Goal: Use online tool/utility

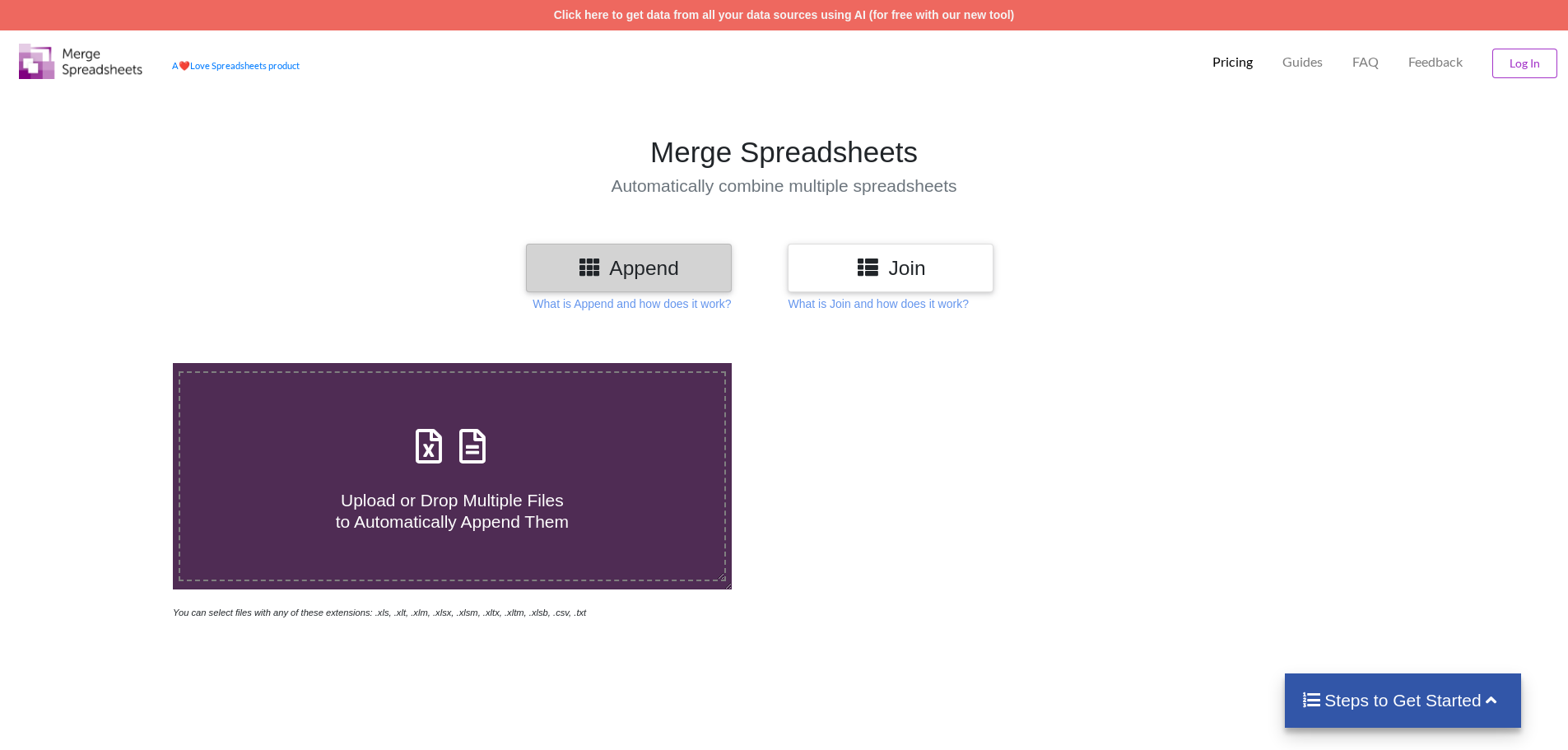
click at [452, 455] on icon at bounding box center [472, 438] width 41 height 35
click at [112, 363] on input "Upload or Drop Multiple Files to Automatically Append Them" at bounding box center [112, 363] width 0 height 0
type input "C:\fakepath\Krishi Vibhag [GEOGRAPHIC_DATA]-2025 (1).xlsx"
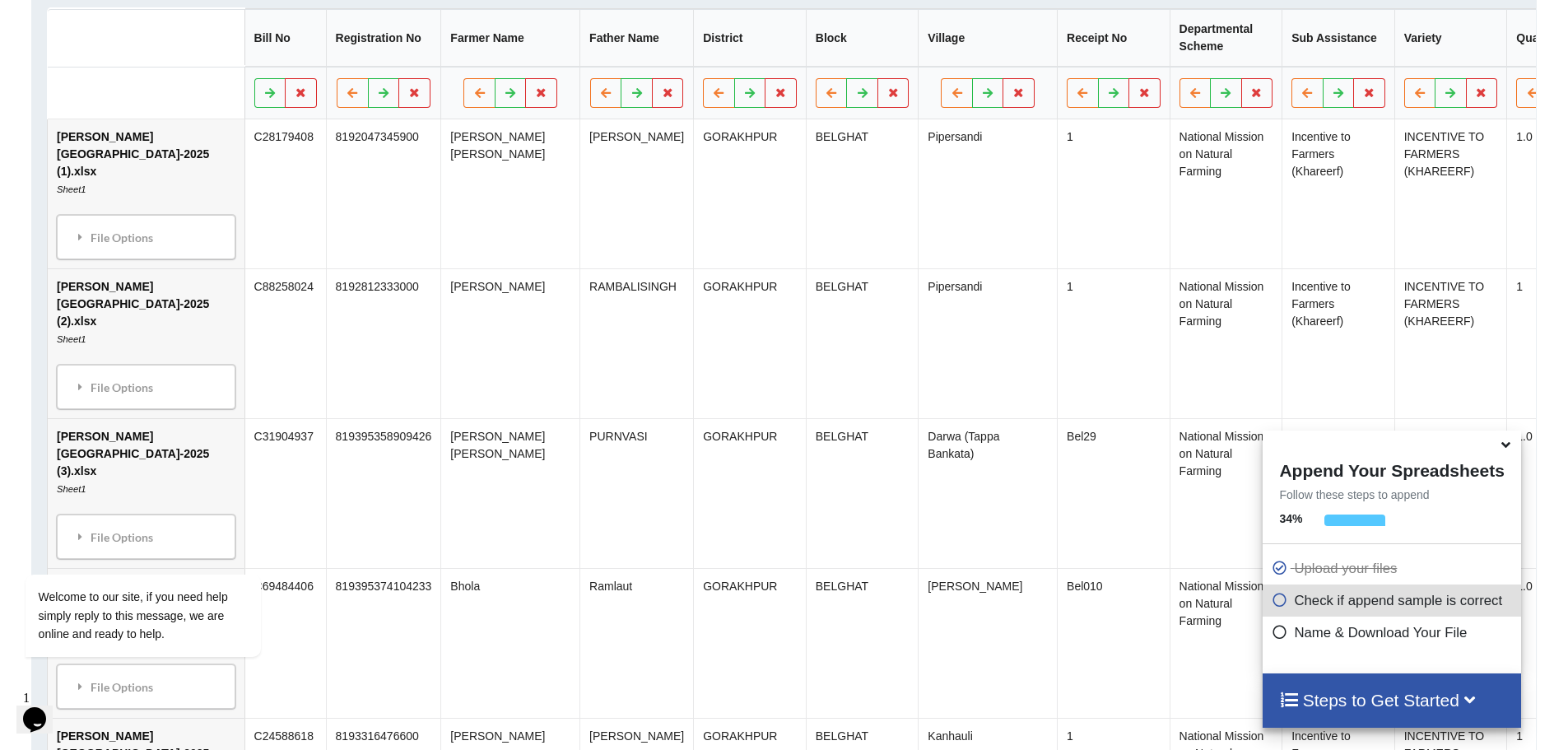
scroll to position [1024, 0]
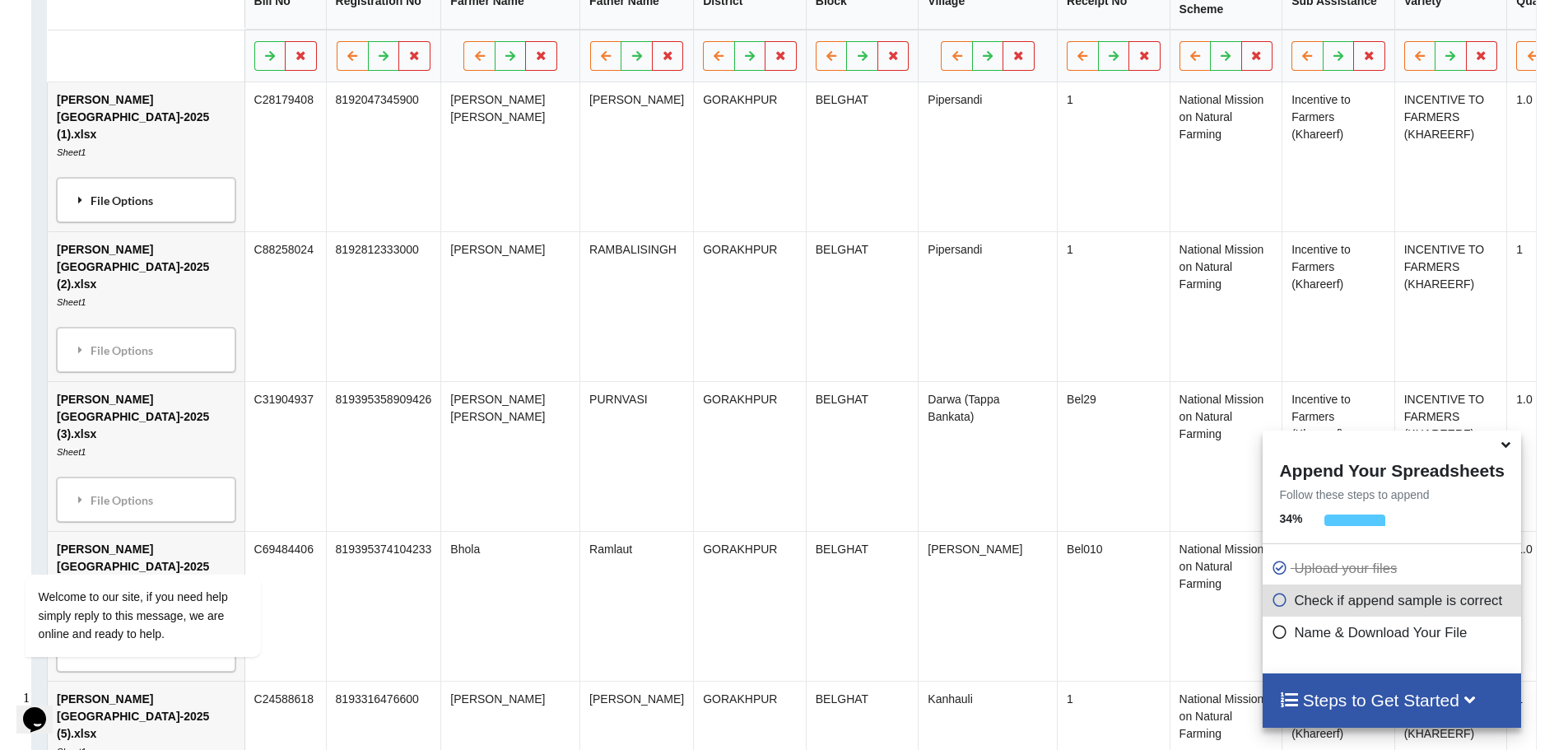
click at [108, 217] on div "File Options" at bounding box center [146, 199] width 168 height 35
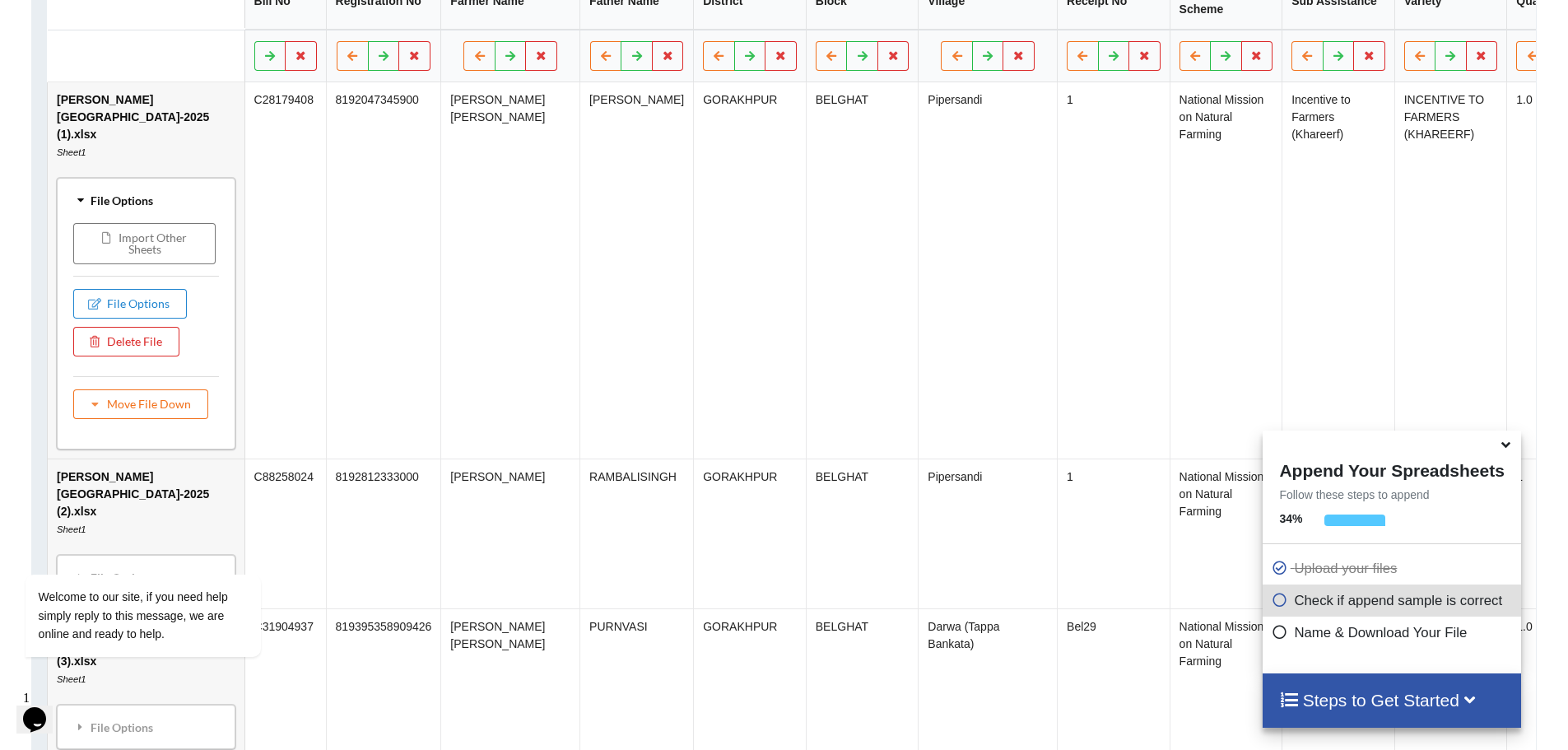
click at [104, 208] on div "File Options" at bounding box center [146, 199] width 168 height 35
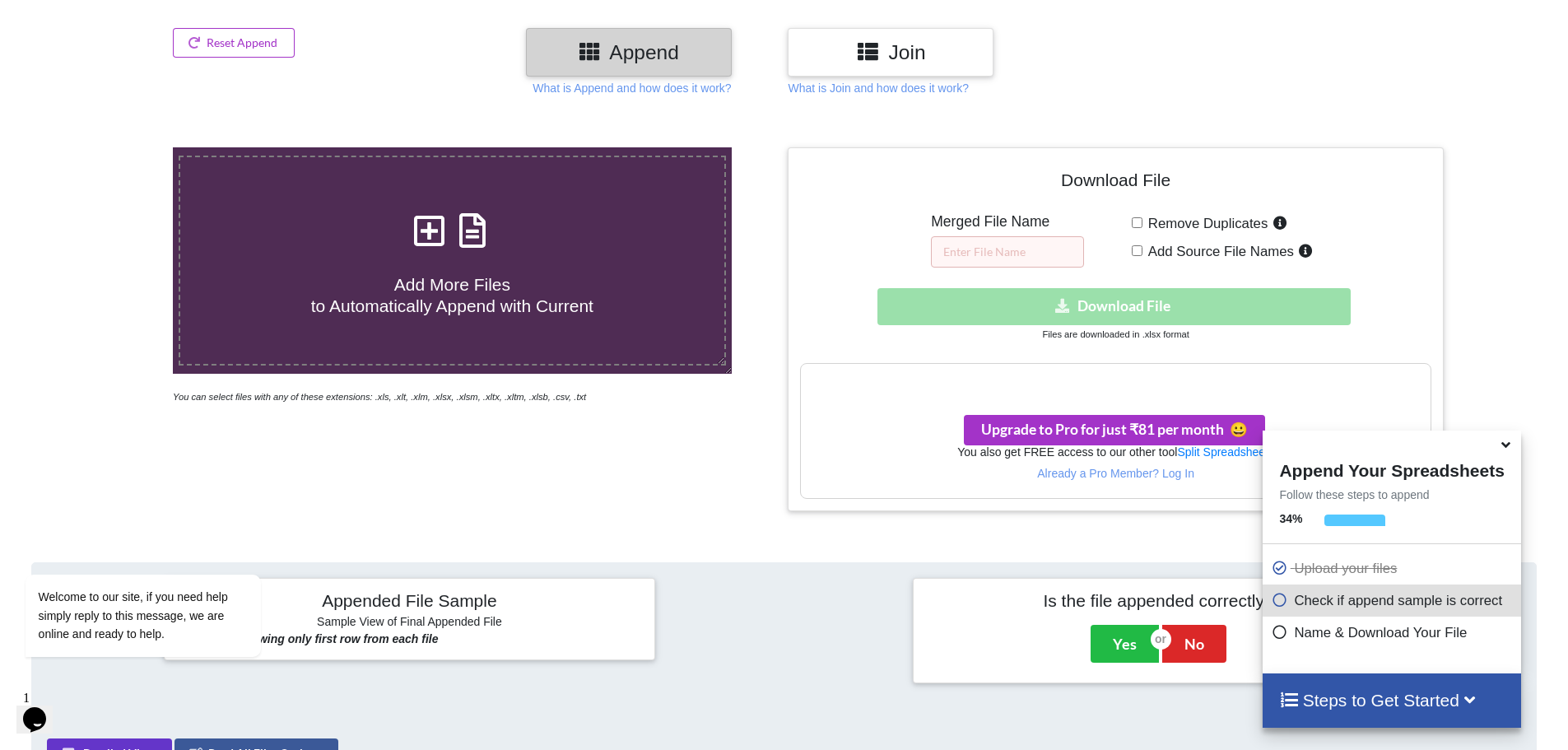
scroll to position [200, 0]
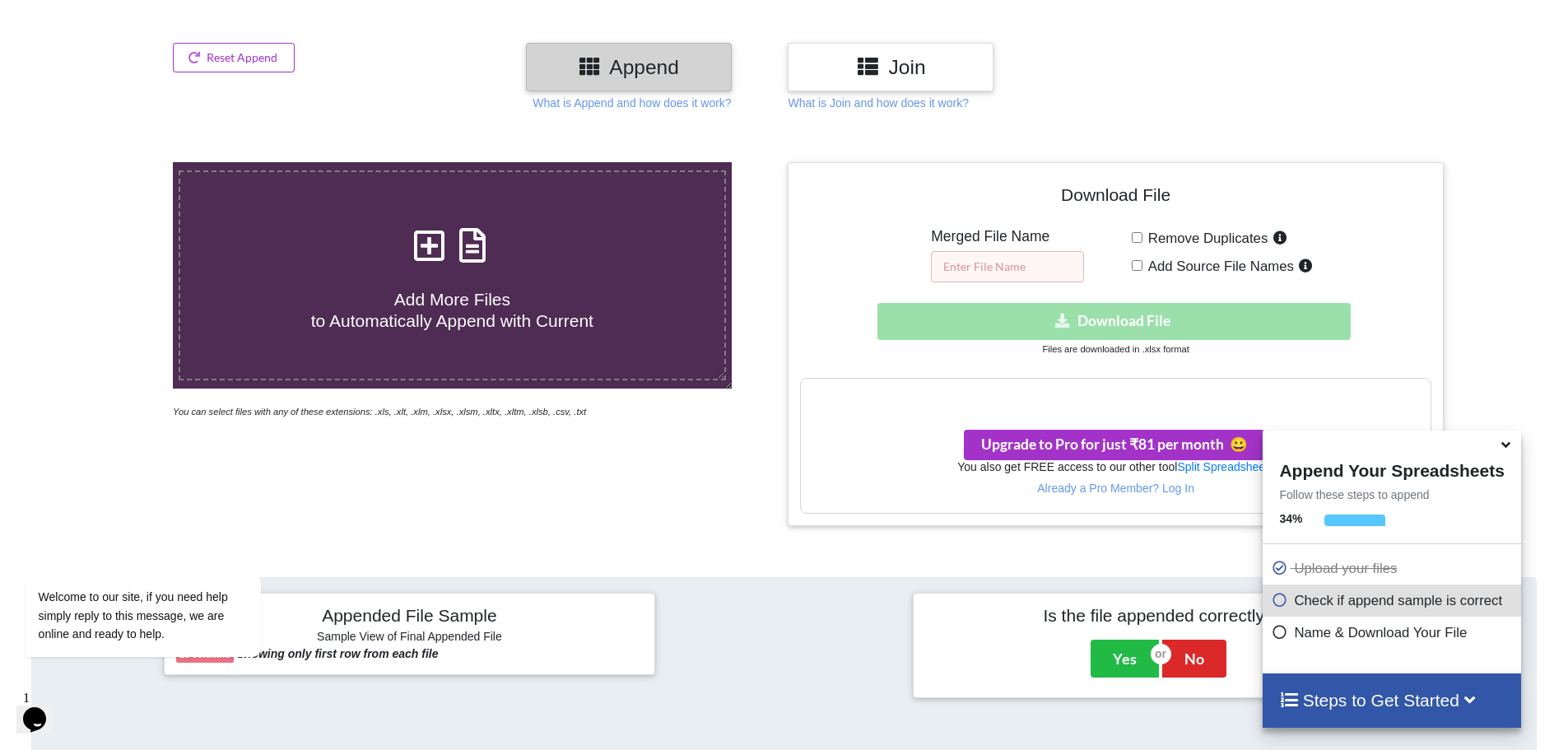
click at [1014, 267] on input "text" at bounding box center [1007, 266] width 153 height 31
type input "ALL DBT"
click at [1112, 322] on div "Download hidden Download File" at bounding box center [1115, 321] width 631 height 37
click at [1274, 601] on icon at bounding box center [1278, 597] width 16 height 14
click at [1271, 630] on icon at bounding box center [1278, 629] width 16 height 14
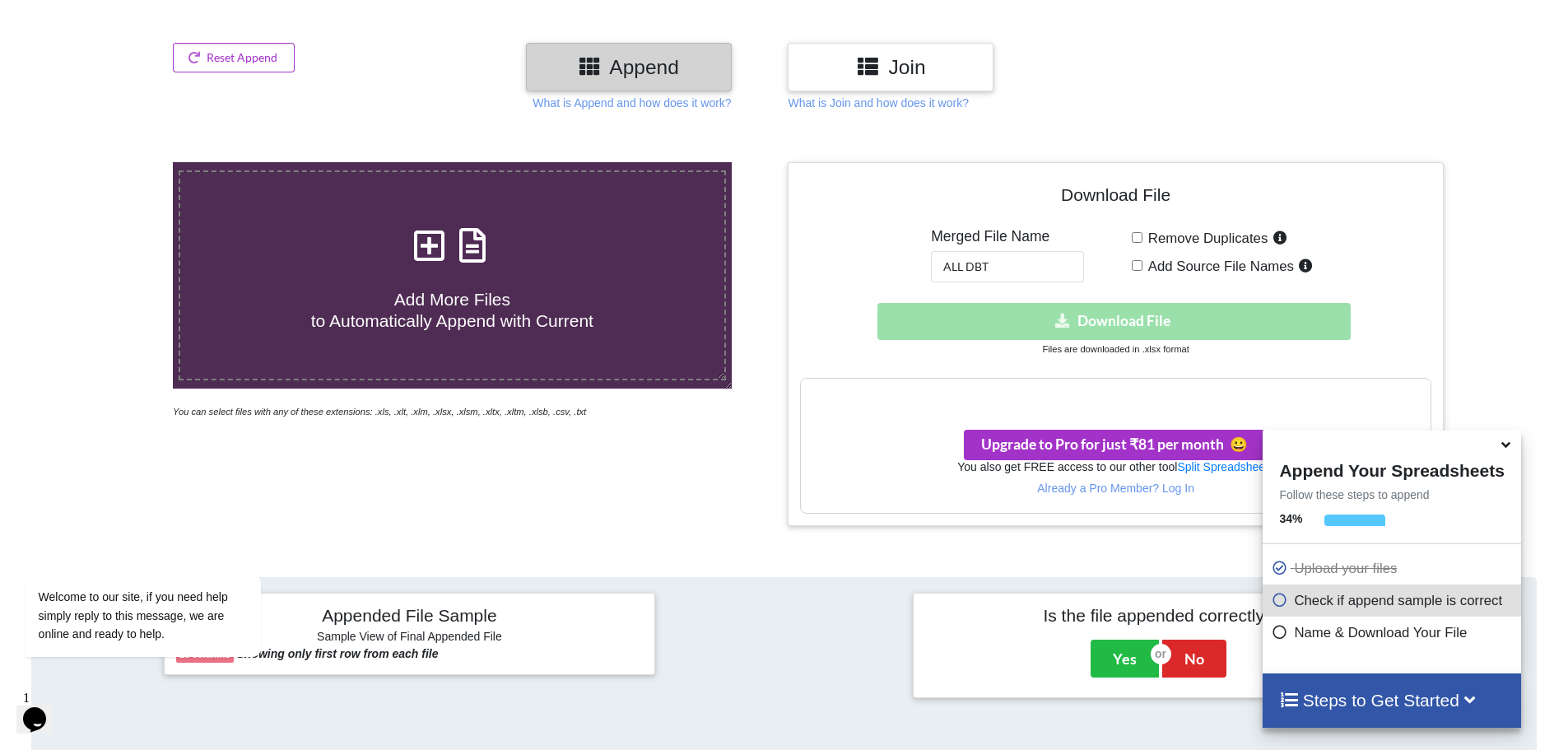
click at [1507, 445] on icon at bounding box center [1506, 442] width 17 height 15
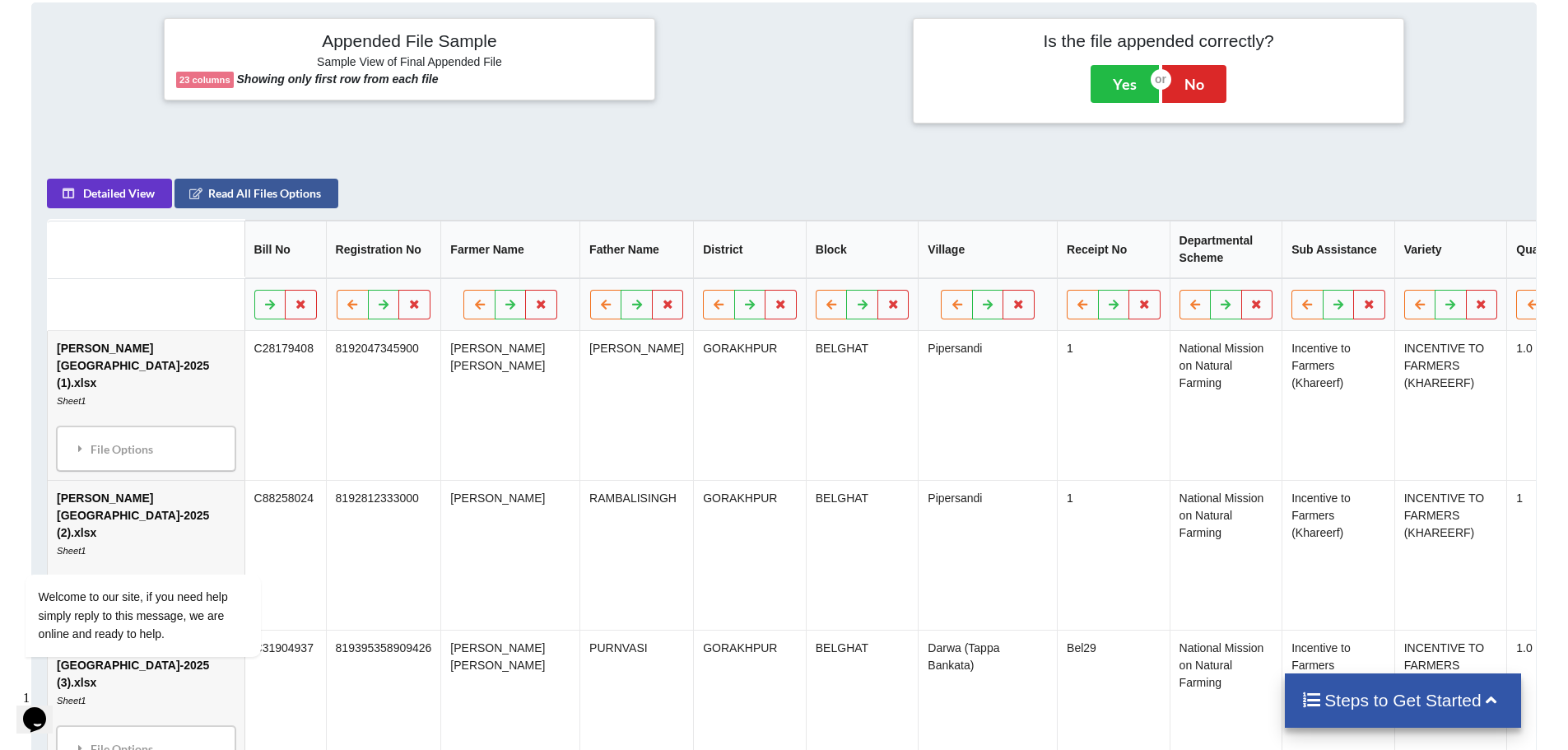
scroll to position [530, 0]
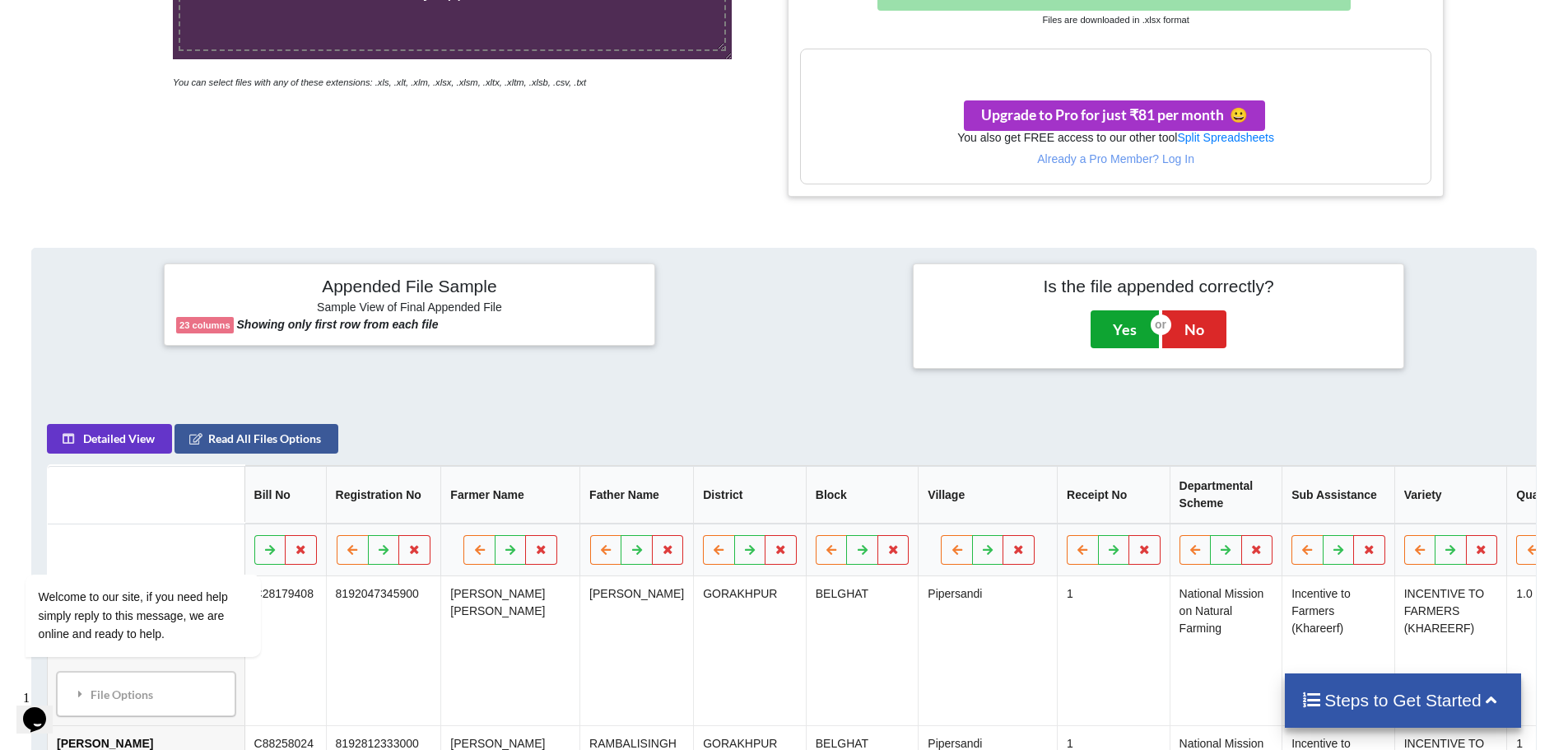
click at [1126, 328] on button "Yes" at bounding box center [1125, 329] width 69 height 38
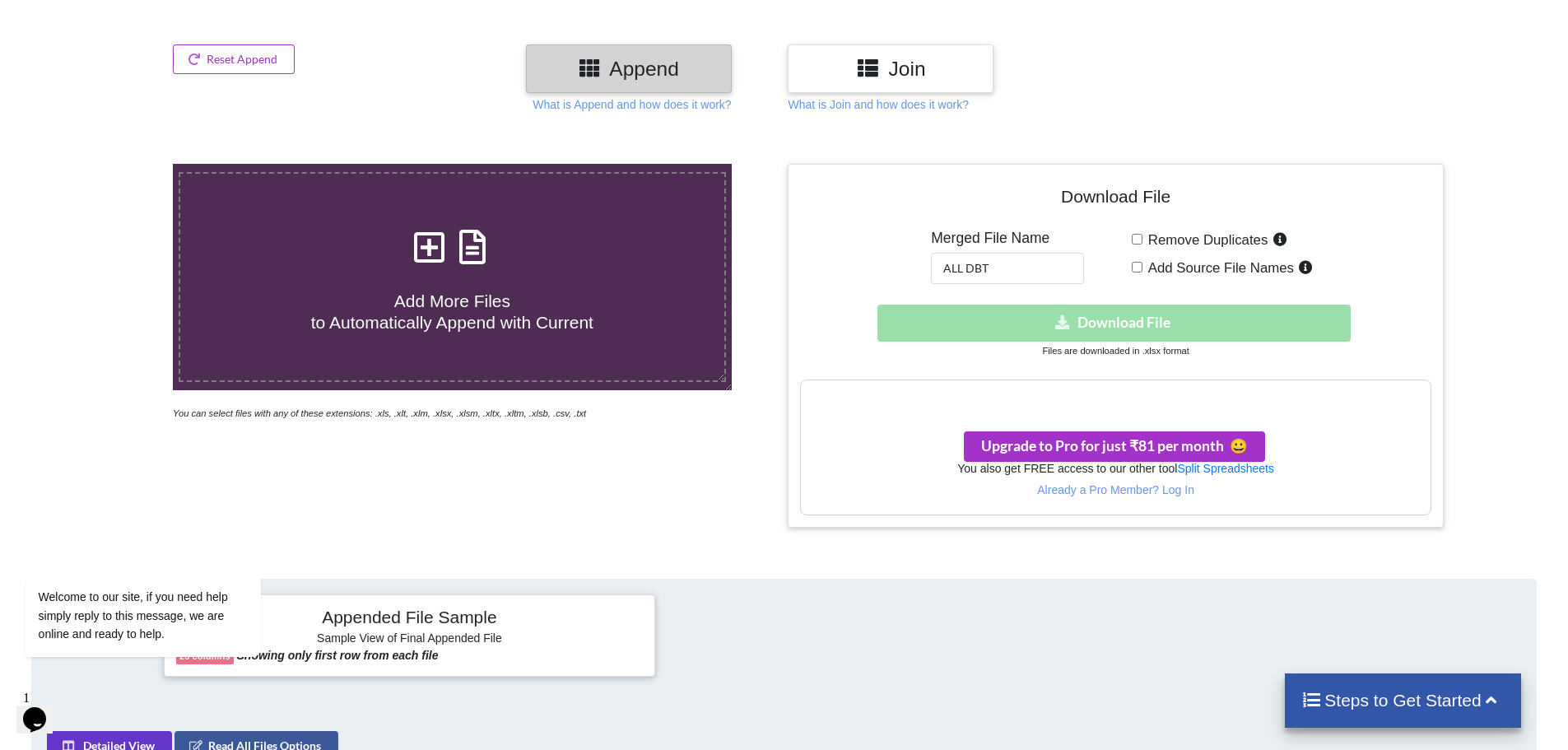
scroll to position [199, 0]
click at [1131, 326] on div "Download hidden Download File" at bounding box center [1115, 323] width 631 height 37
click at [1010, 267] on input "ALL DBT" at bounding box center [1007, 268] width 153 height 31
click at [1119, 397] on h3 "Your files are more than 1 MB" at bounding box center [1115, 398] width 629 height 18
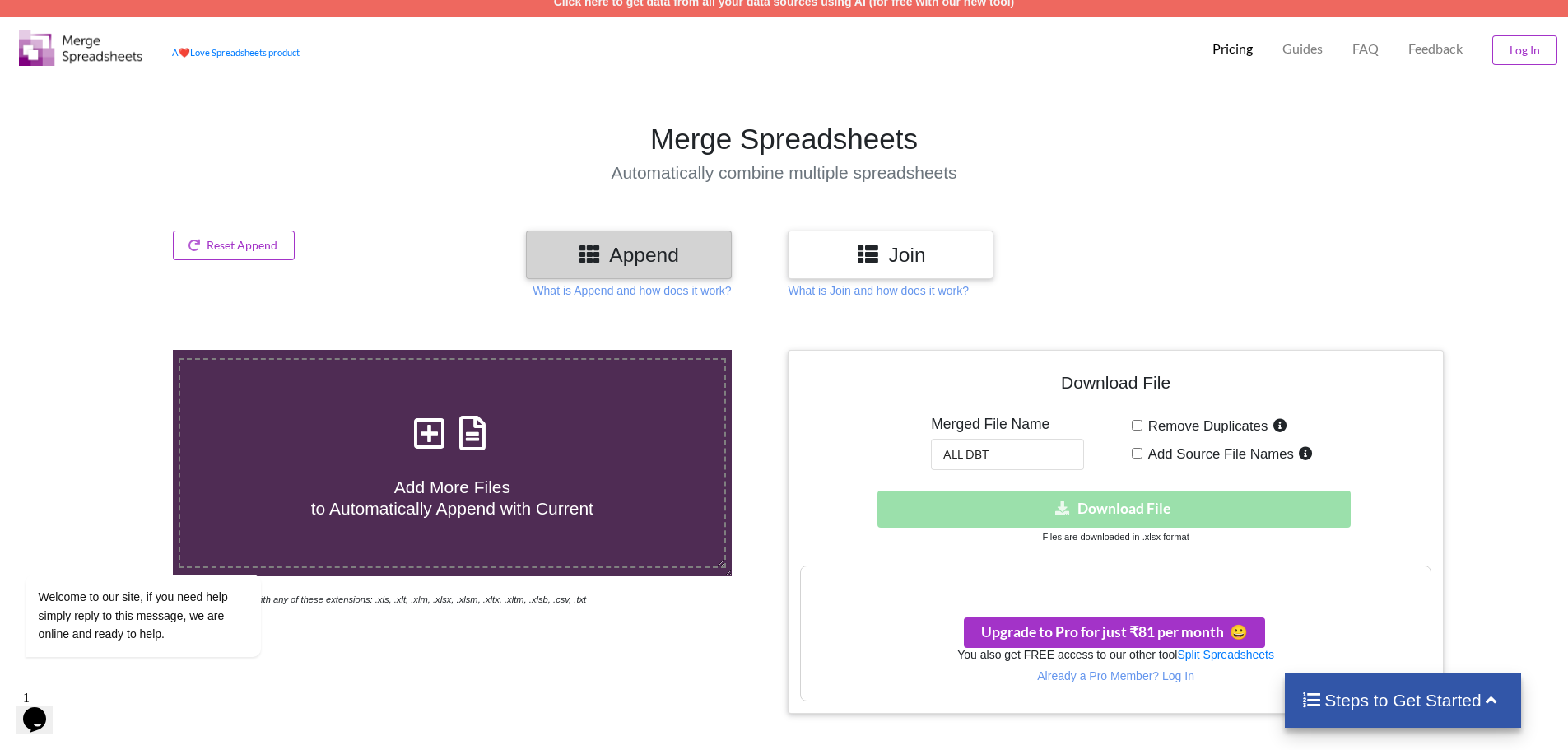
scroll to position [0, 0]
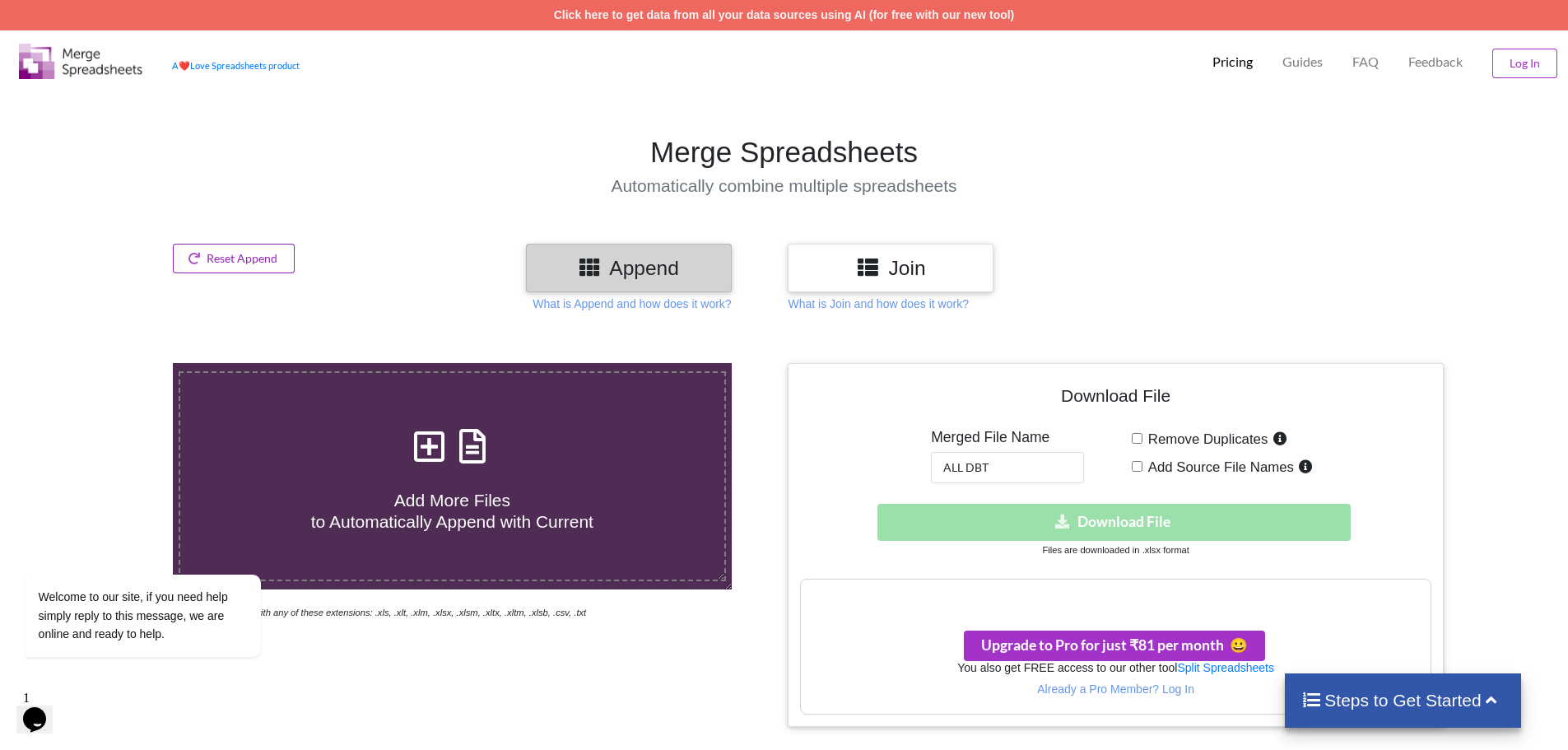
click at [252, 256] on button "Reset Append" at bounding box center [233, 258] width 121 height 29
click at [203, 181] on button "Reset Append" at bounding box center [189, 180] width 105 height 29
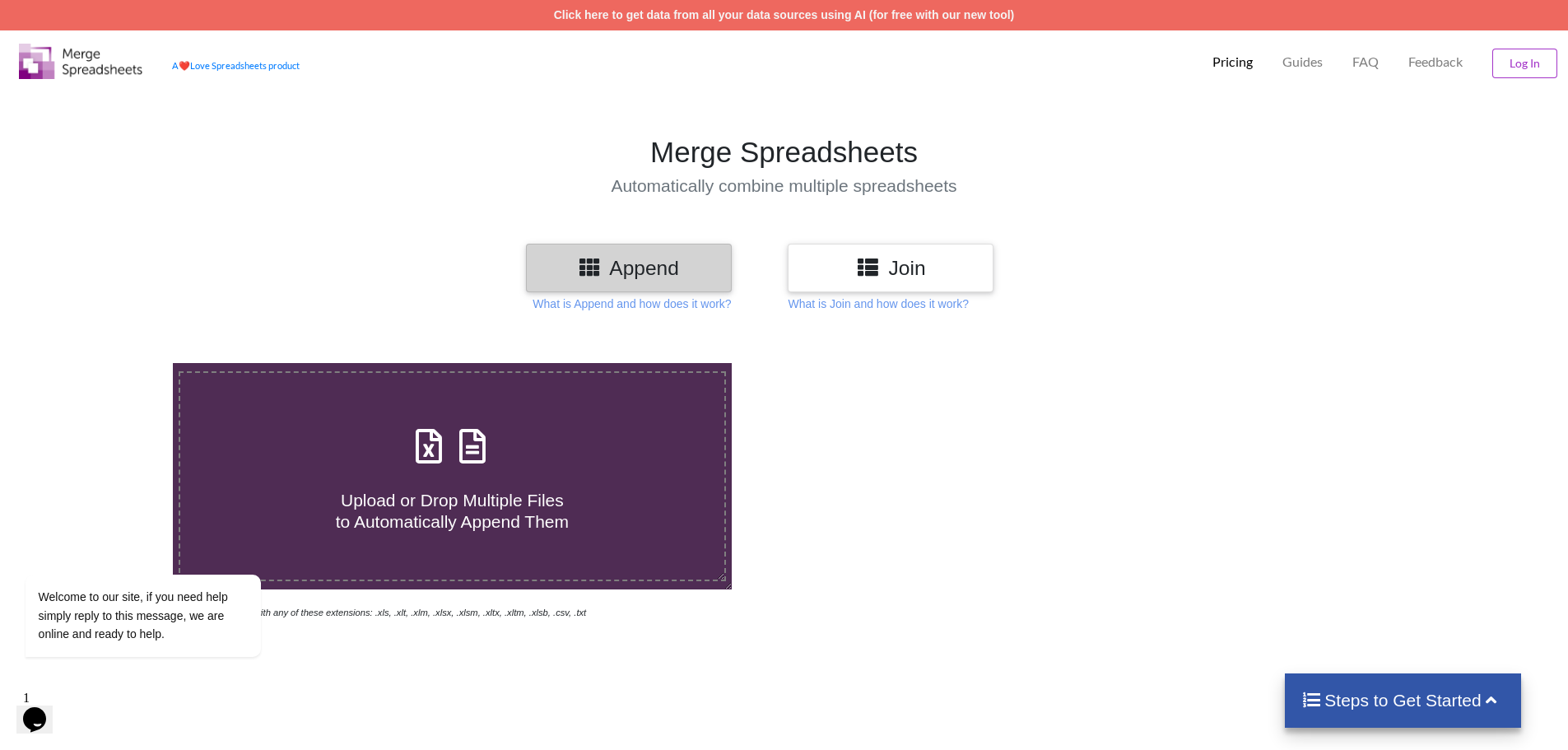
click at [528, 464] on div "Upload or Drop Multiple Files to Automatically Append Them" at bounding box center [453, 476] width 544 height 111
click at [112, 363] on input "Upload or Drop Multiple Files to Automatically Append Them" at bounding box center [112, 363] width 0 height 0
type input "C:\fakepath\Krishi Vibhag [GEOGRAPHIC_DATA]-2025 (1).xlsx"
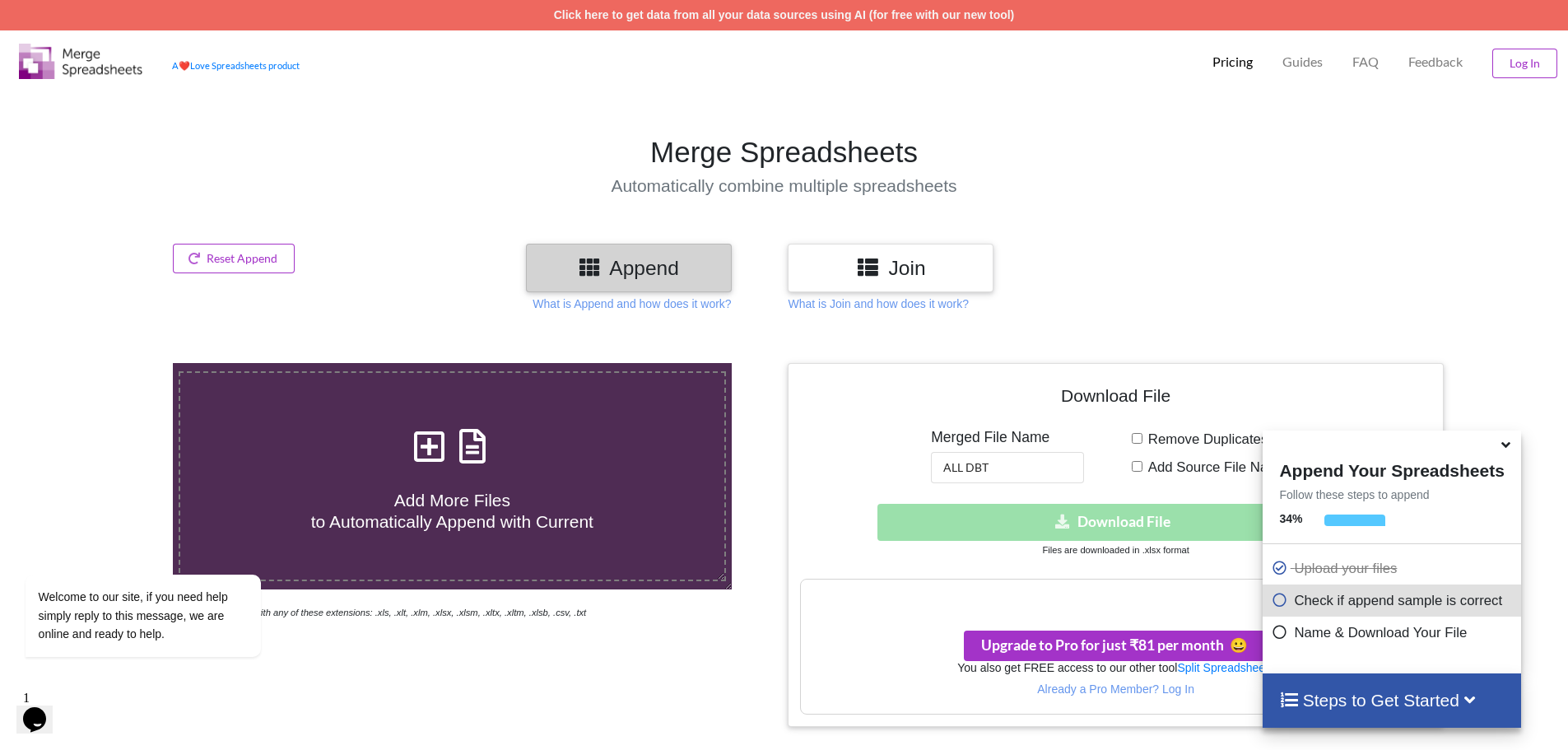
click at [876, 276] on icon at bounding box center [868, 266] width 24 height 21
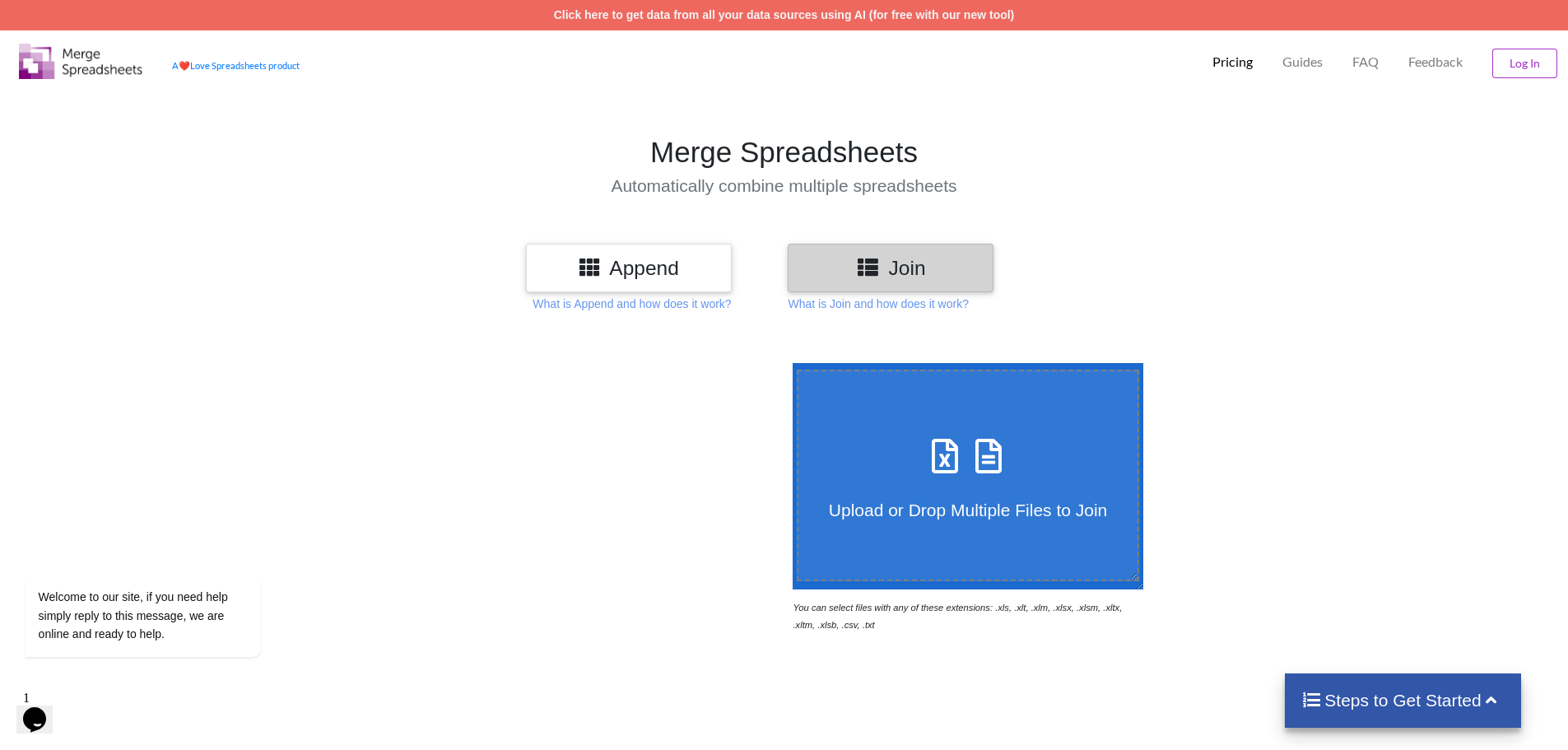
click at [942, 452] on icon at bounding box center [945, 447] width 41 height 35
click at [789, 363] on input "Upload or Drop Multiple Files to Join" at bounding box center [789, 363] width 0 height 0
type input "C:\fakepath\Krishi Vibhag [GEOGRAPHIC_DATA]-2025 (1).xlsx"
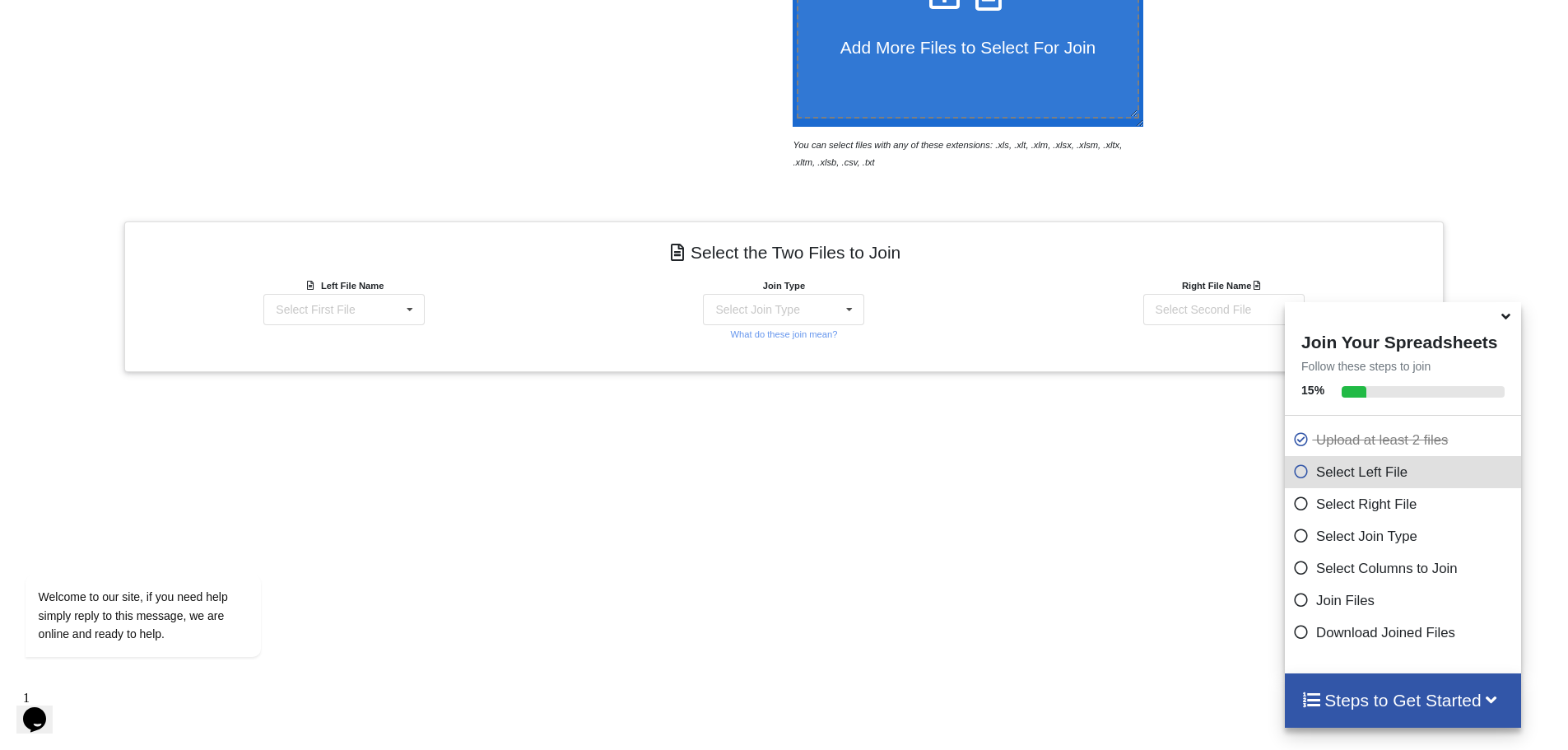
scroll to position [523, 0]
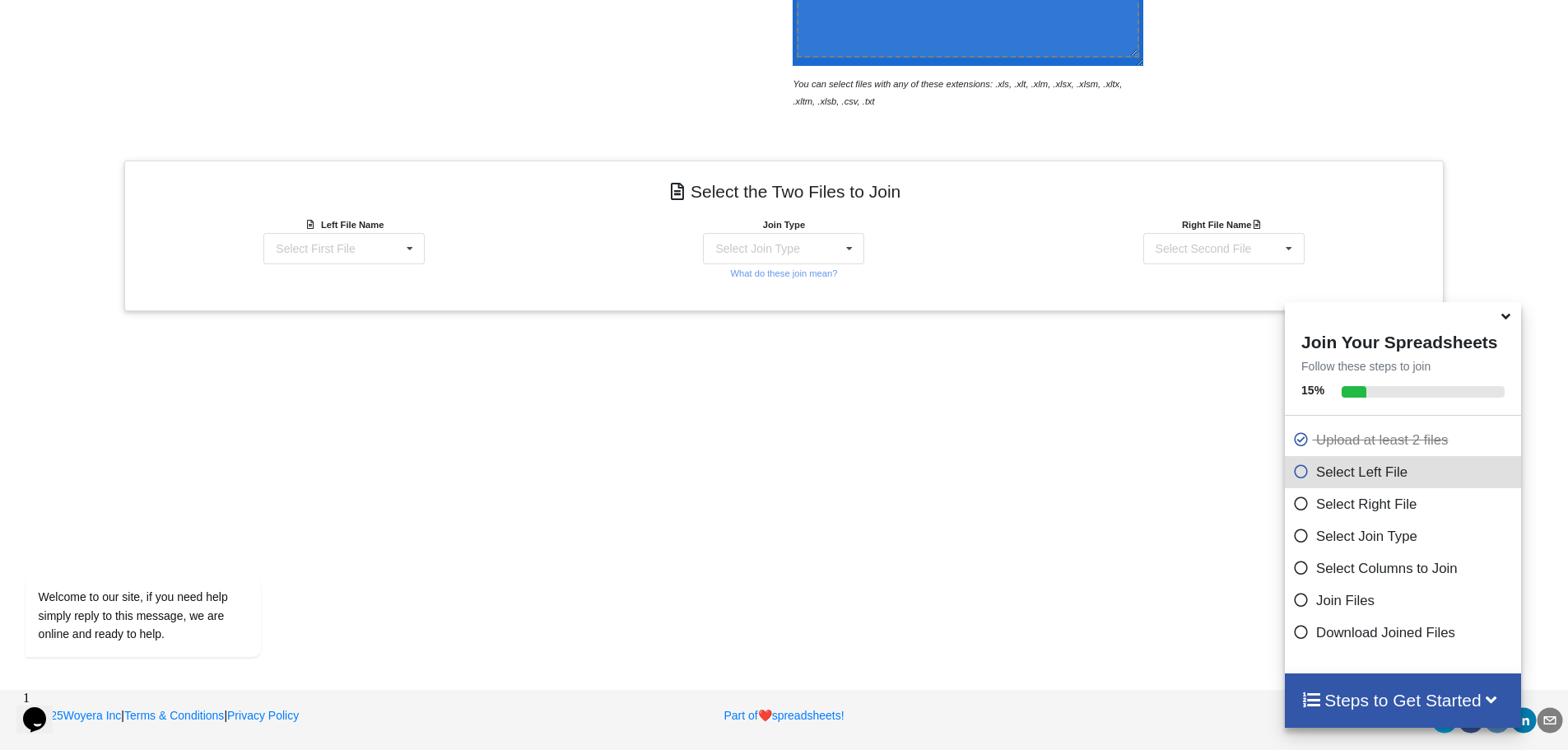
click at [1506, 320] on icon at bounding box center [1506, 313] width 17 height 15
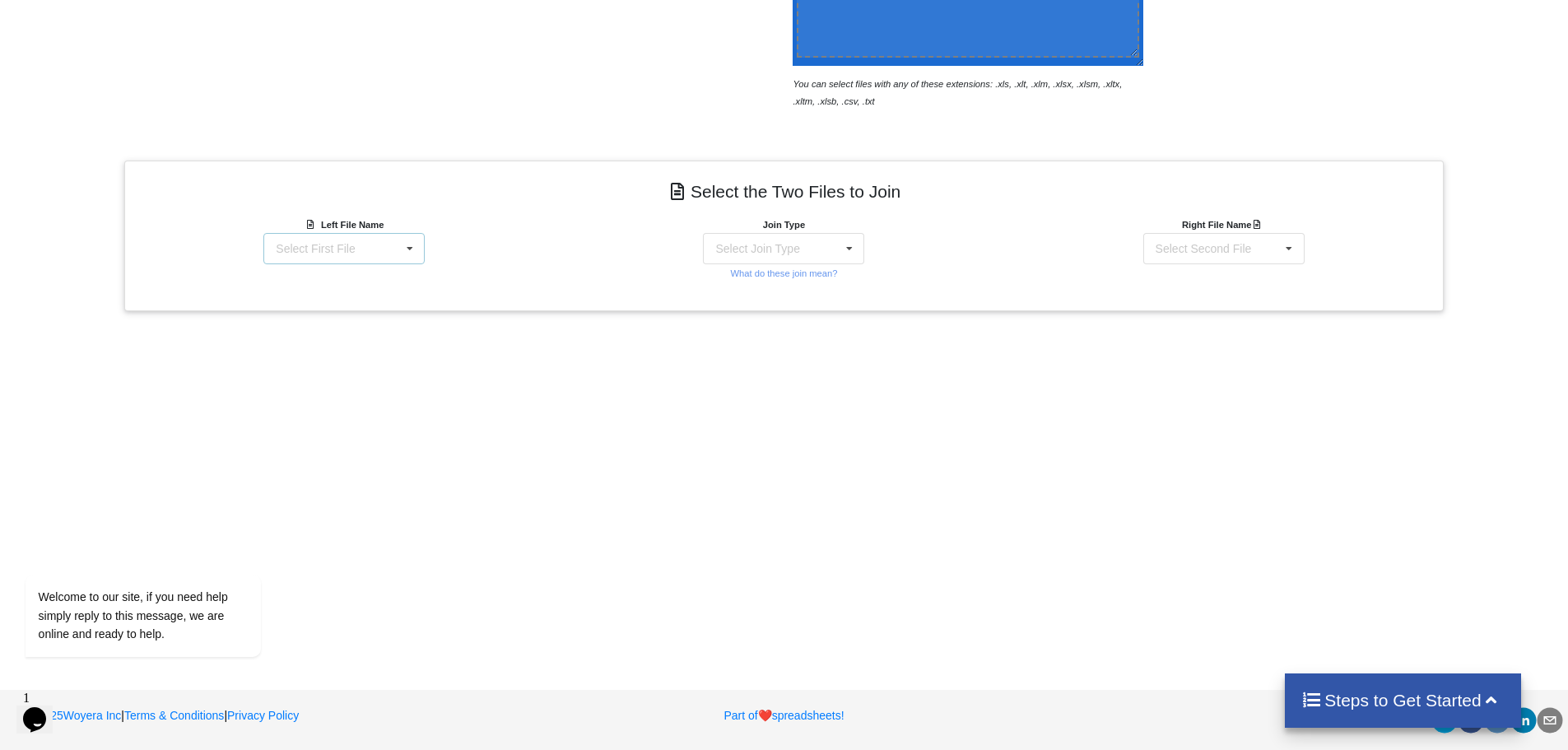
click at [373, 259] on div "Select First File [PERSON_NAME] [GEOGRAPHIC_DATA]-2025 (1).xlsx : Sheet1 Krishi…" at bounding box center [344, 248] width 161 height 31
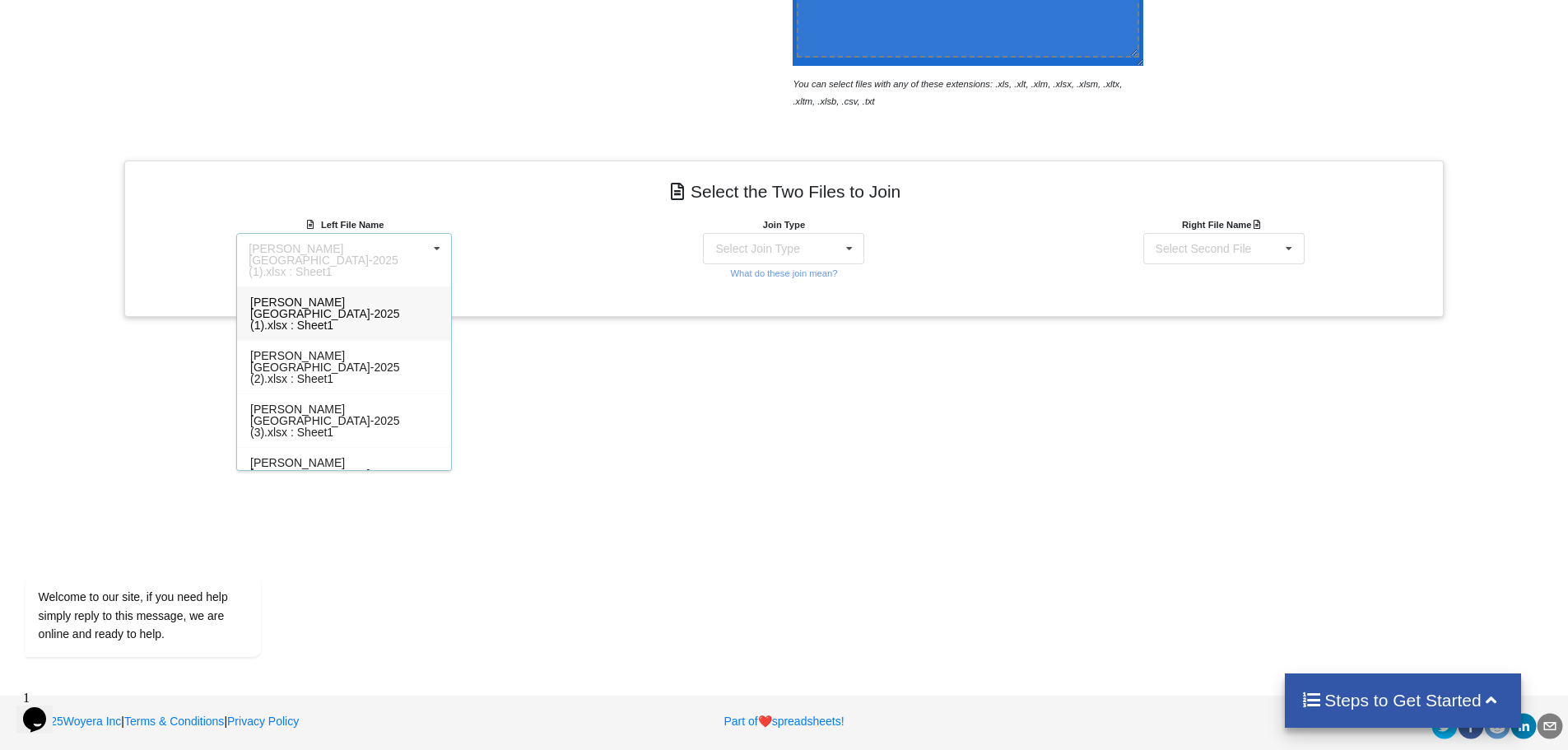
click at [395, 246] on div "[PERSON_NAME] [GEOGRAPHIC_DATA]-2025 (1).xlsx : Sheet1" at bounding box center [338, 260] width 179 height 35
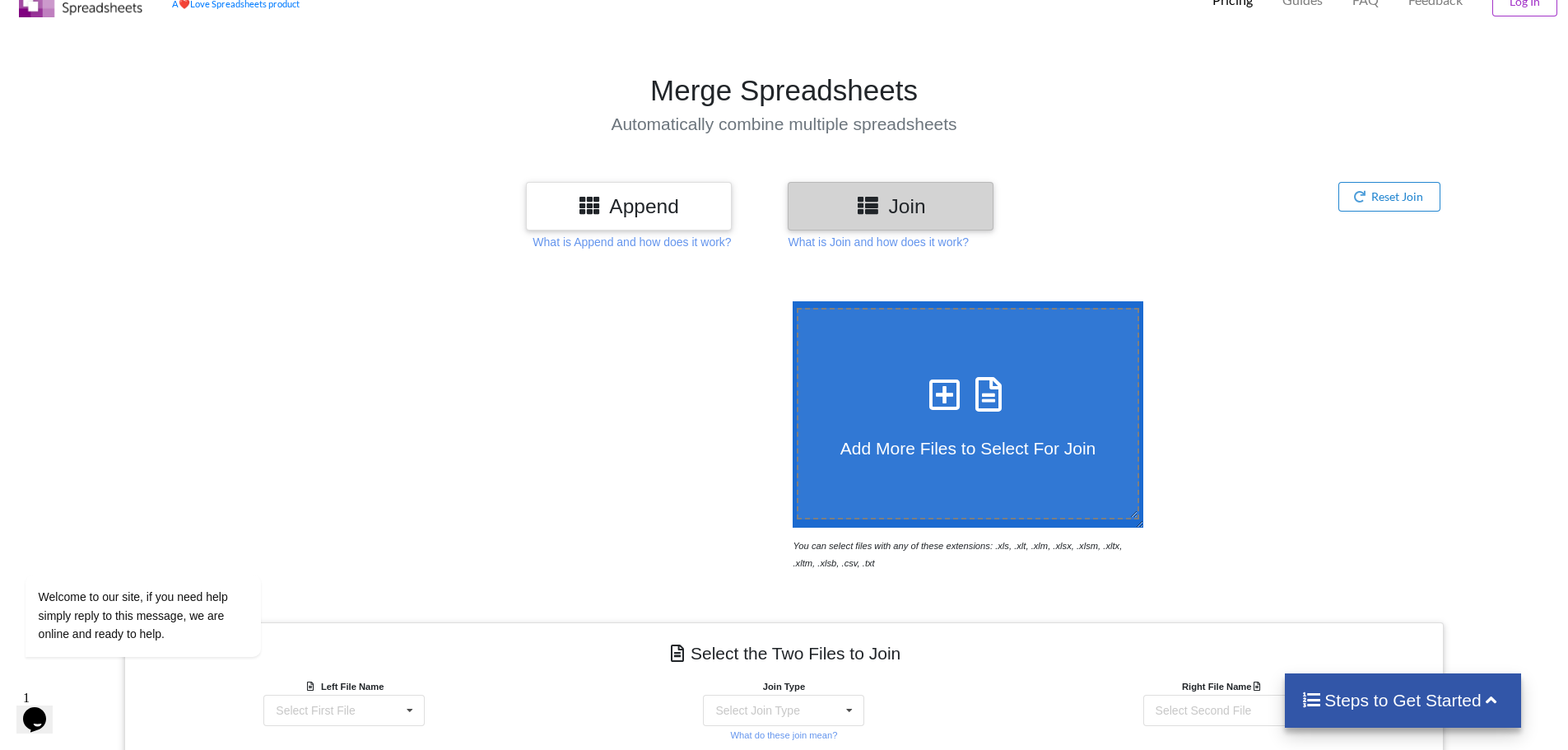
scroll to position [29, 0]
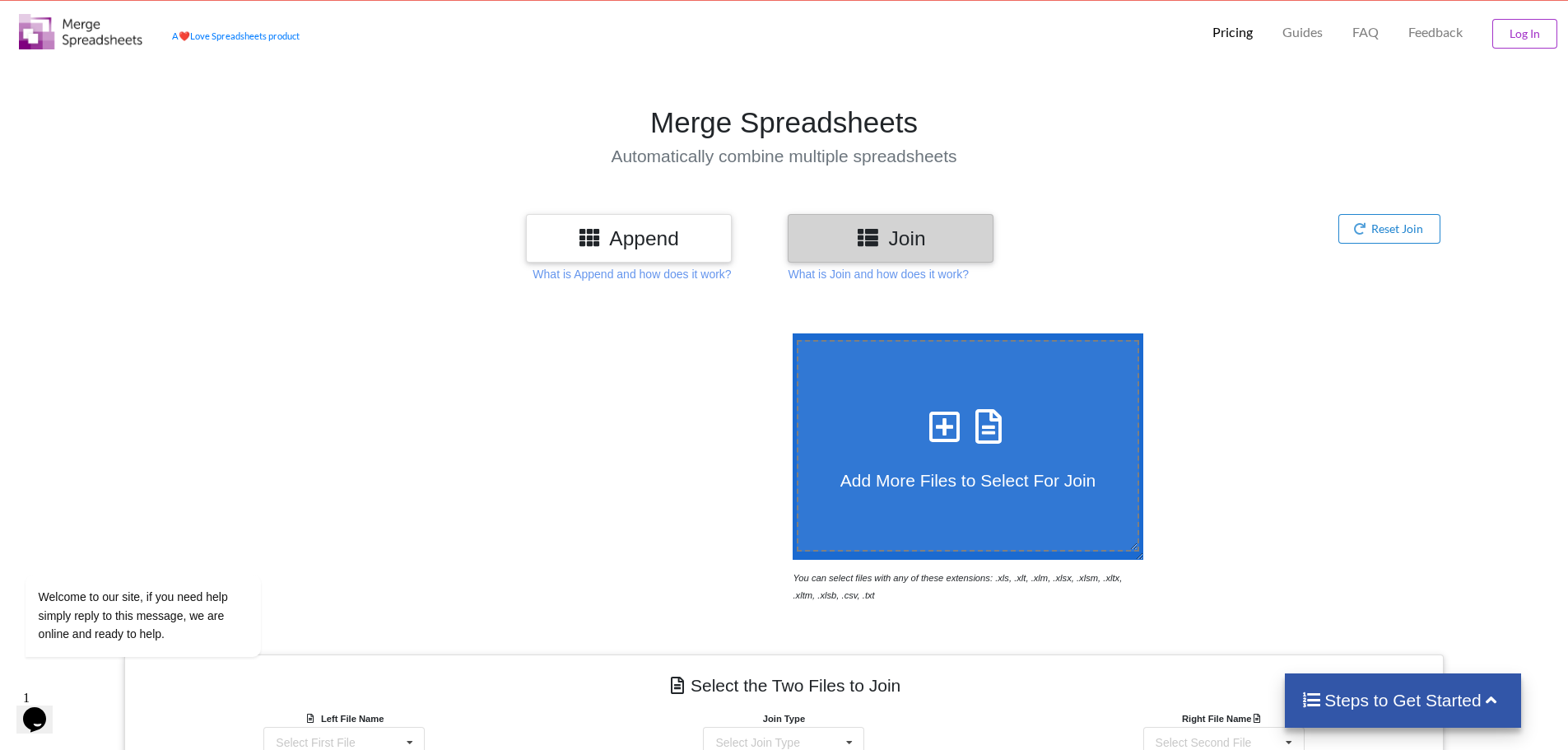
click at [665, 256] on div "Append" at bounding box center [629, 238] width 206 height 49
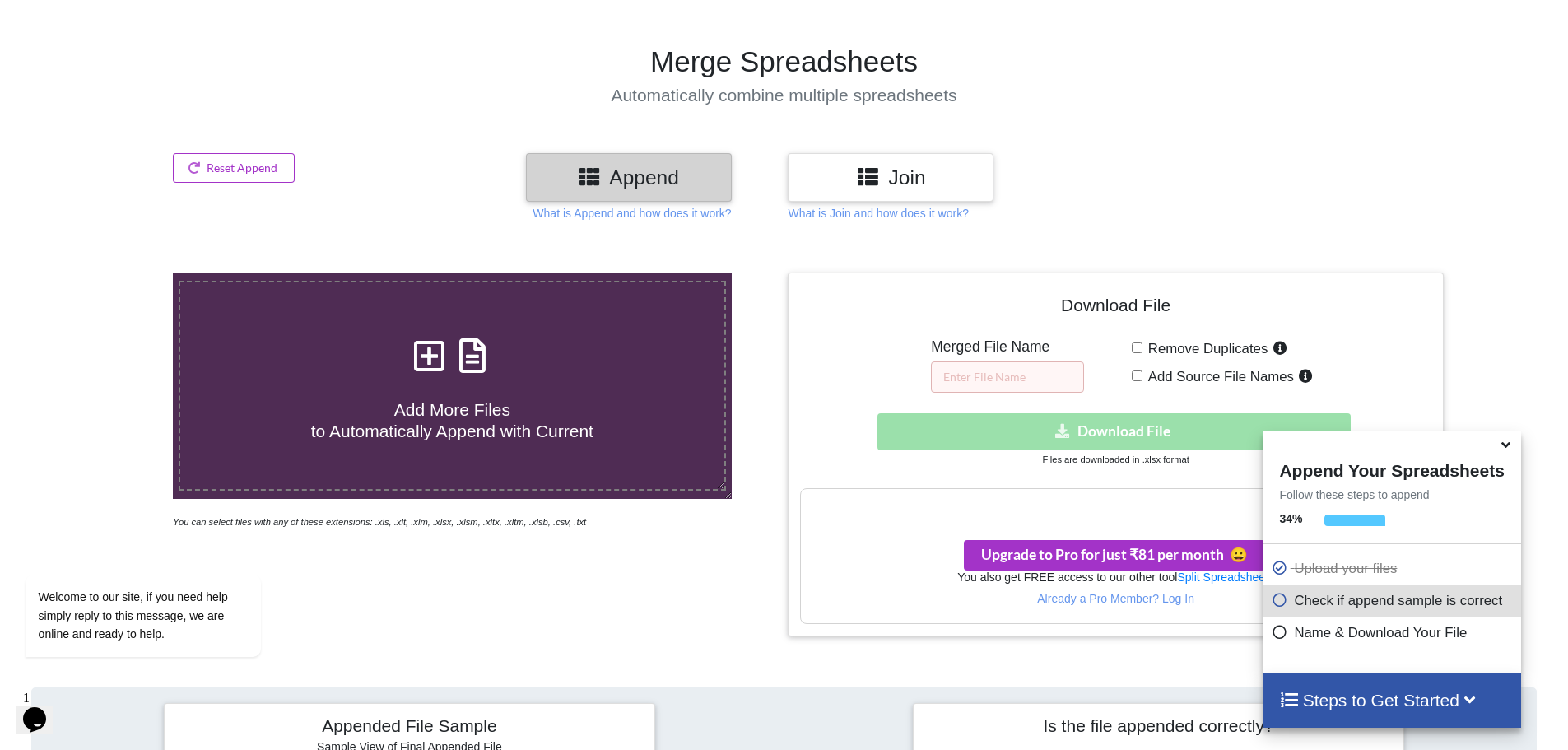
scroll to position [194, 0]
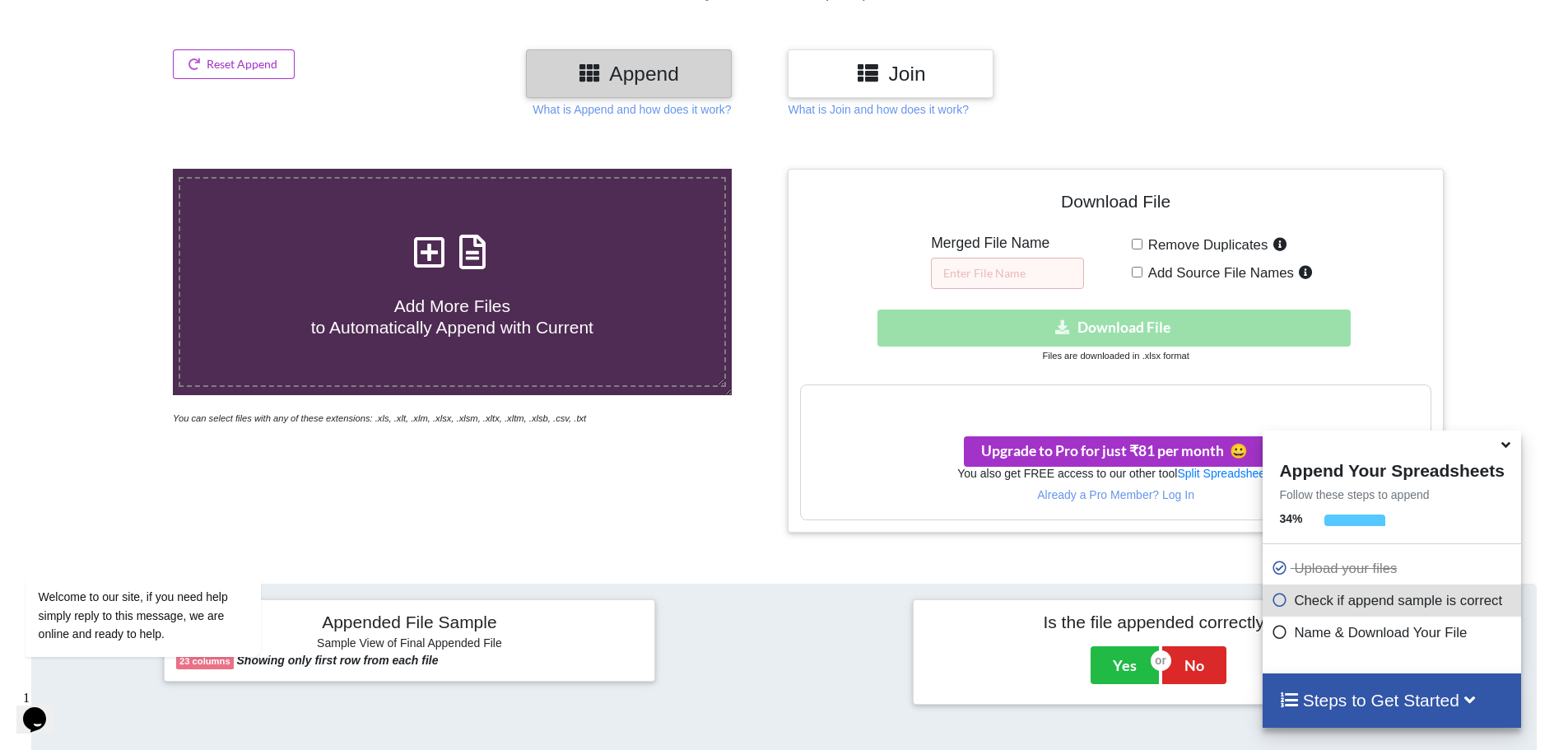
click at [546, 305] on h4 "Add More Files to Automatically Append with Current" at bounding box center [453, 306] width 544 height 62
click at [112, 168] on input "Add More Files to Automatically Append with Current" at bounding box center [112, 168] width 0 height 0
click at [1505, 442] on icon at bounding box center [1506, 442] width 17 height 15
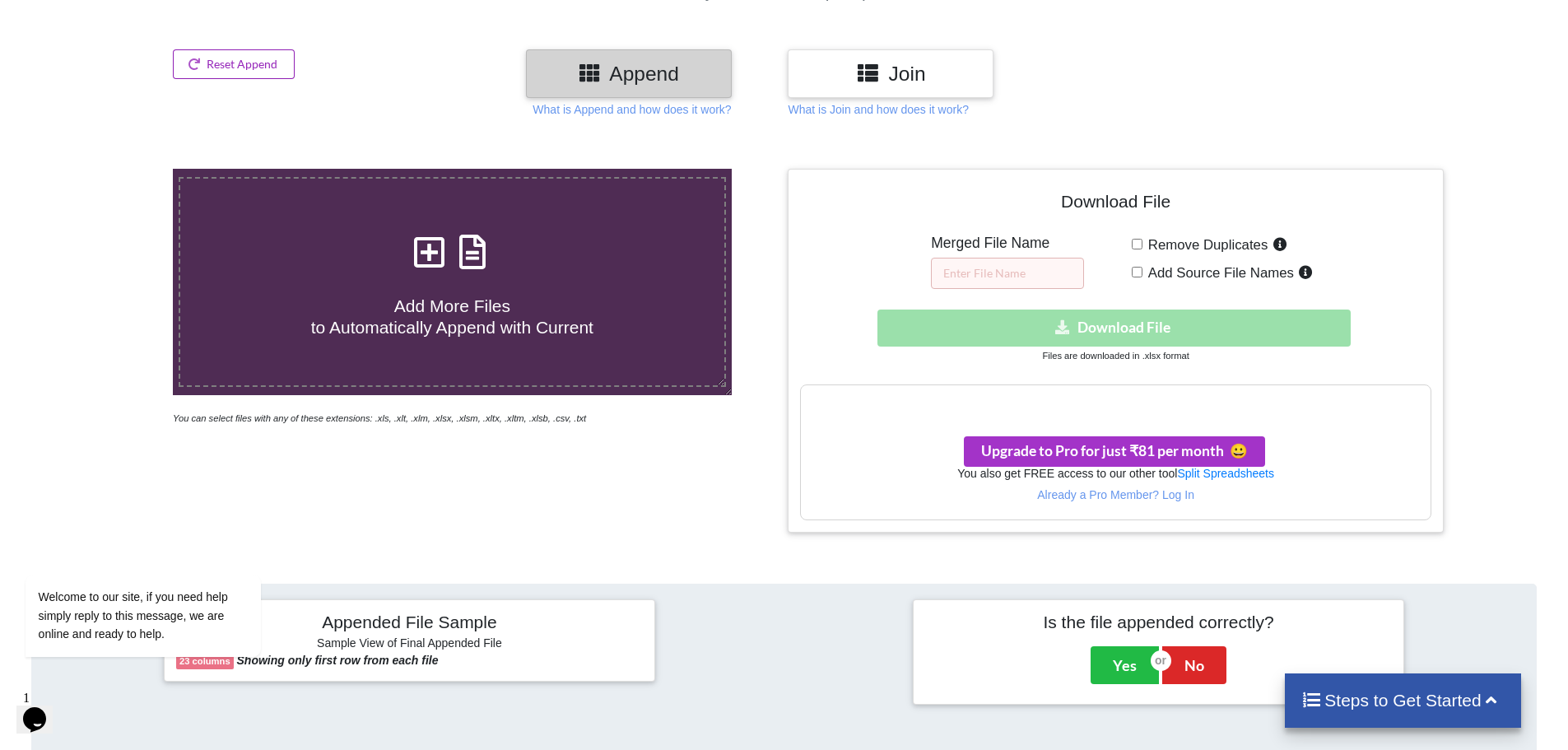
click at [238, 68] on button "Reset Append" at bounding box center [233, 63] width 121 height 29
click at [198, 153] on button "Reset Append" at bounding box center [189, 152] width 105 height 29
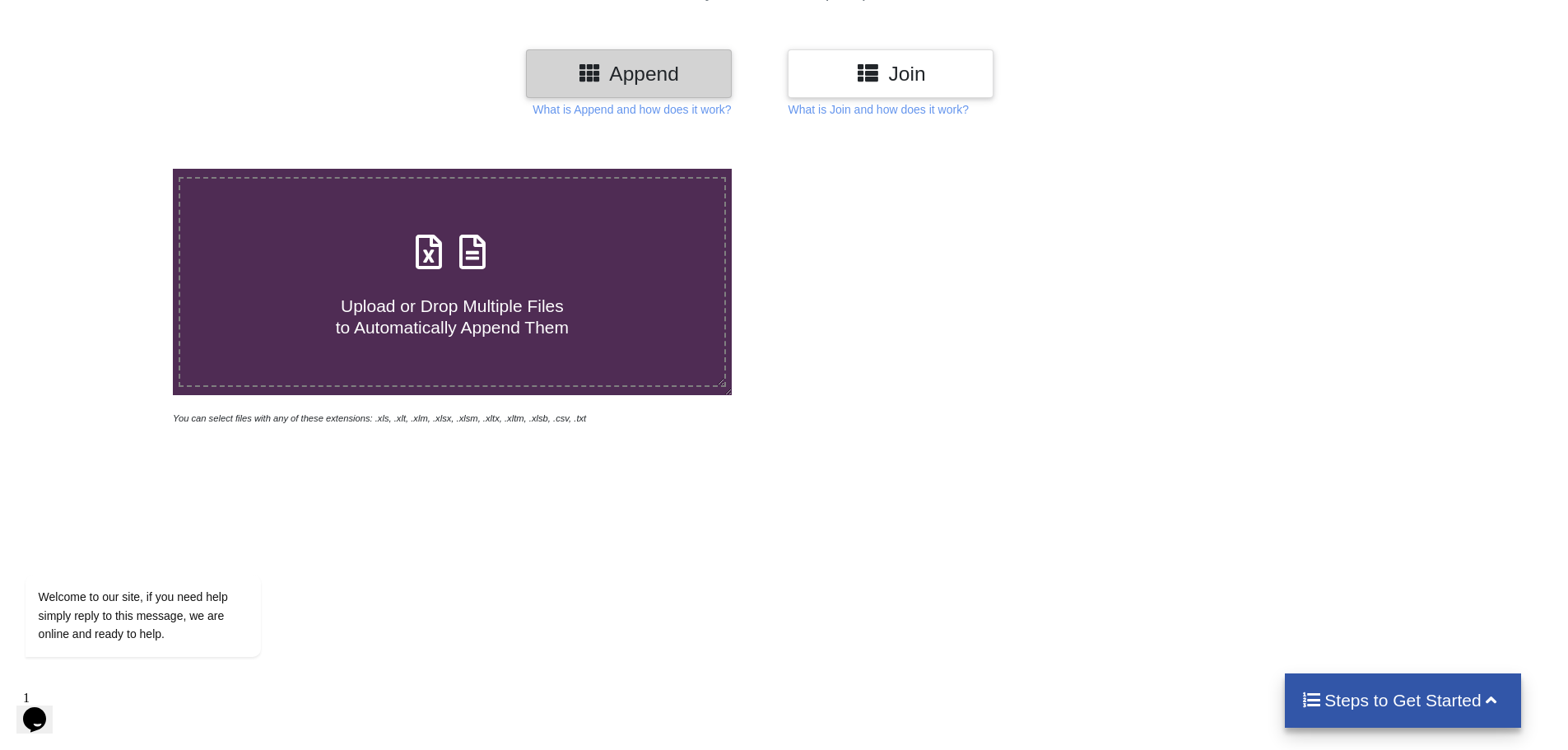
click at [466, 287] on h4 "Upload or Drop Multiple Files to Automatically Append Them" at bounding box center [453, 306] width 544 height 62
click at [112, 168] on input "Upload or Drop Multiple Files to Automatically Append Them" at bounding box center [112, 168] width 0 height 0
type input "C:\fakepath\Krishi Vibhag [GEOGRAPHIC_DATA]-2025 (1).xlsx"
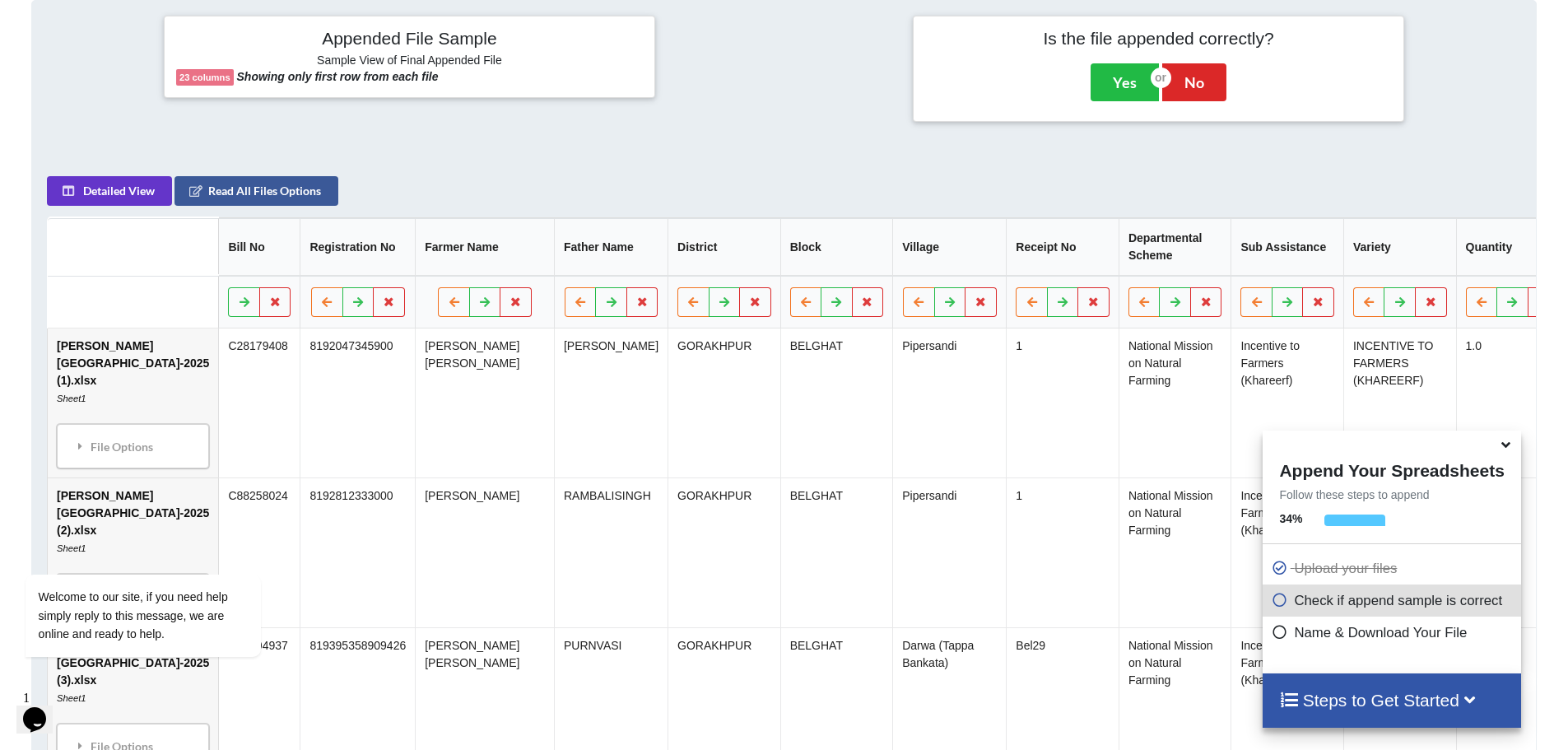
scroll to position [260, 0]
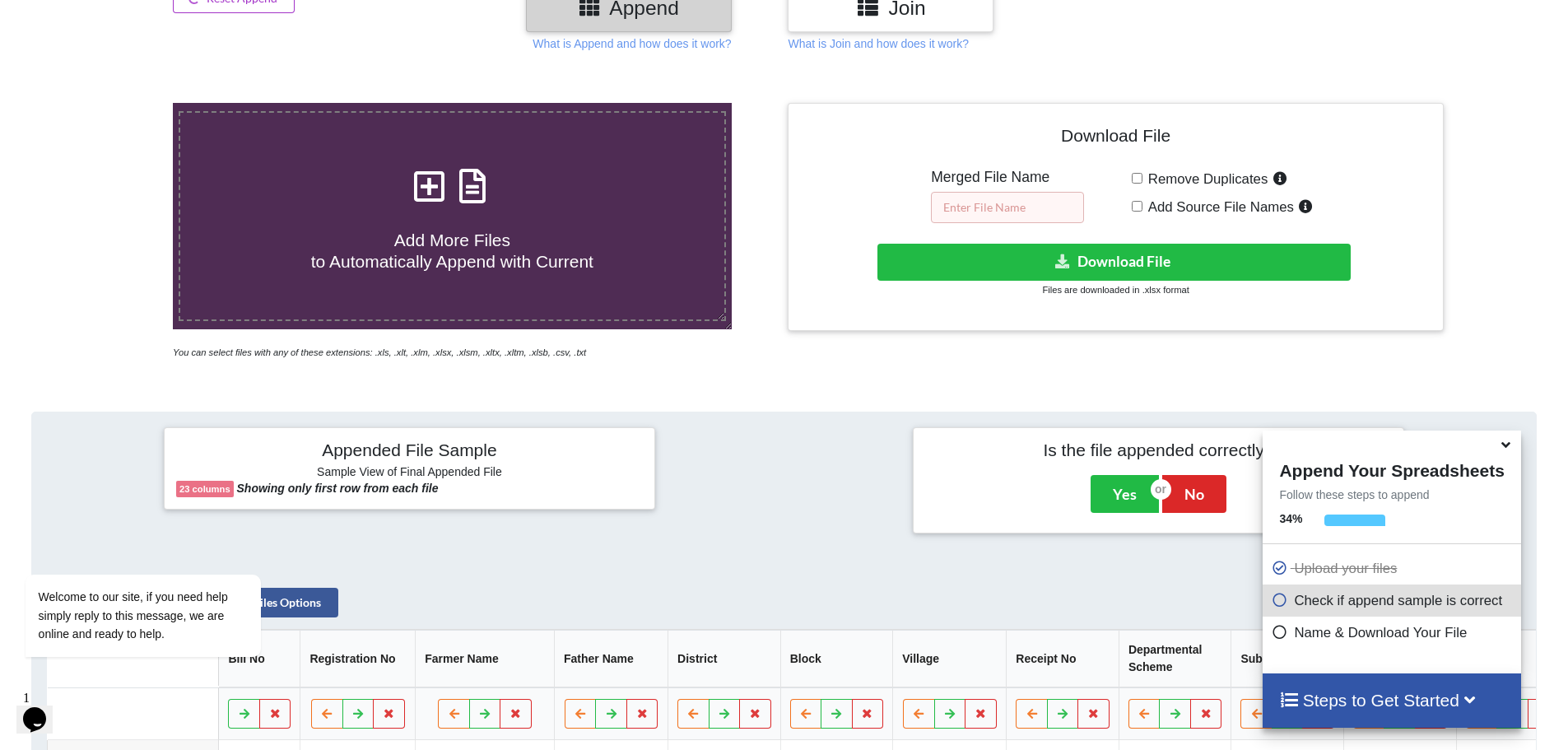
click at [993, 212] on input "text" at bounding box center [1007, 207] width 153 height 31
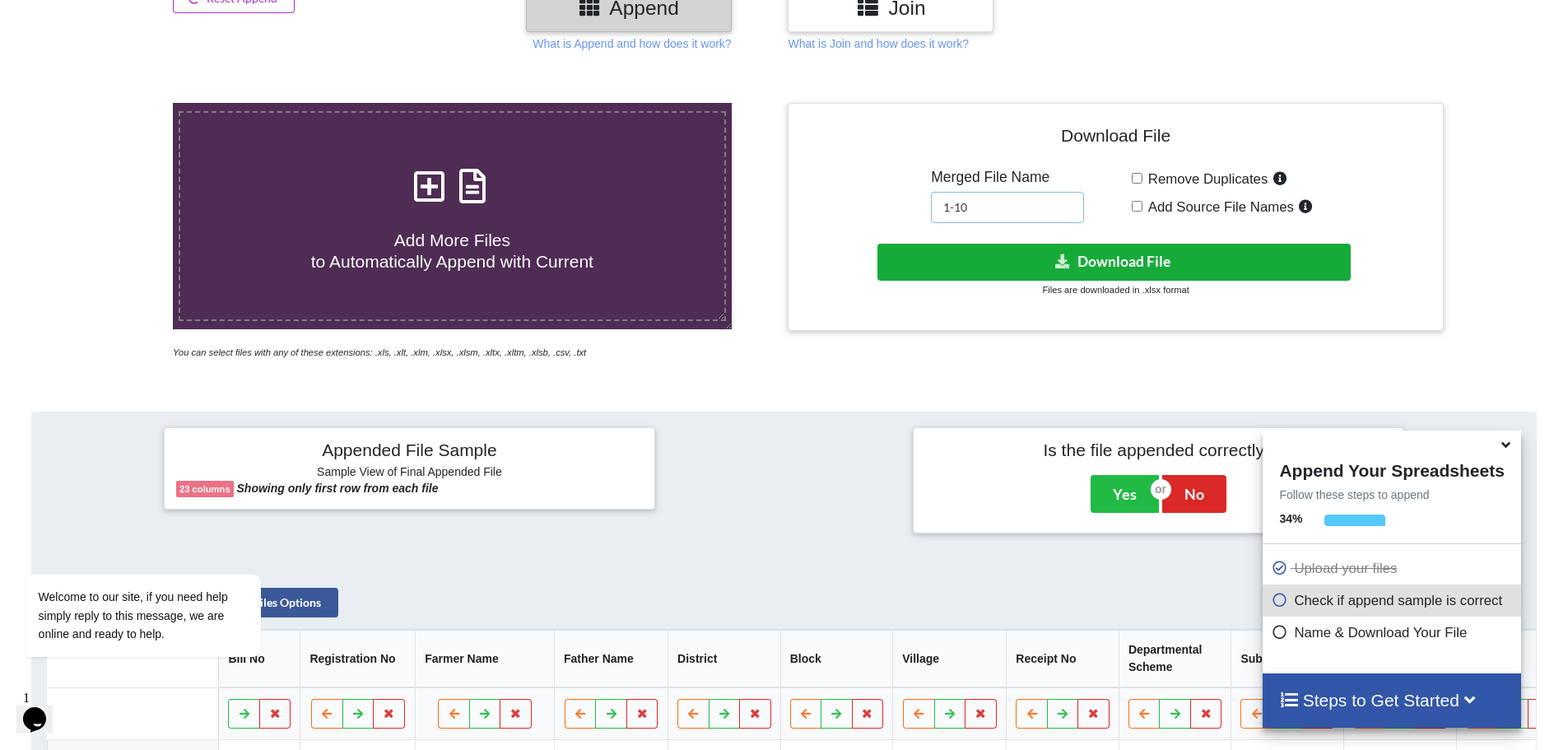
type input "1-10"
click at [1018, 263] on button "Download File" at bounding box center [1113, 262] width 473 height 37
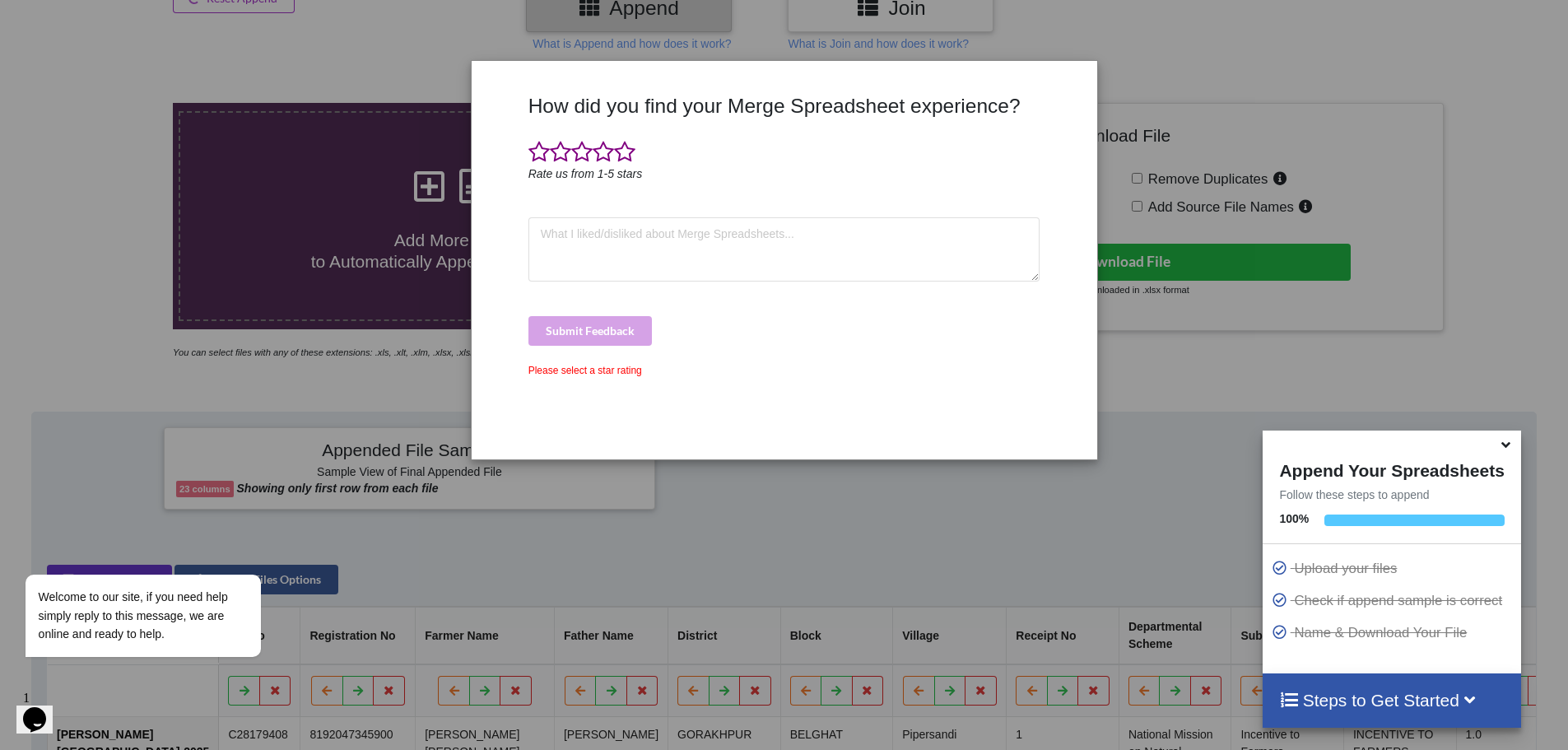
click at [1064, 92] on div "How did you find your Merge Spreadsheet experience? Rate us from 1-5 stars Subm…" at bounding box center [784, 261] width 624 height 373
click at [97, 332] on div "How did you find your Merge Spreadsheet experience? Rate us from 1-5 stars Subm…" at bounding box center [784, 375] width 1568 height 750
click at [1179, 391] on div "How did you find your Merge Spreadsheet experience? Rate us from 1-5 stars Subm…" at bounding box center [784, 375] width 1568 height 750
click at [1501, 446] on icon at bounding box center [1506, 442] width 17 height 15
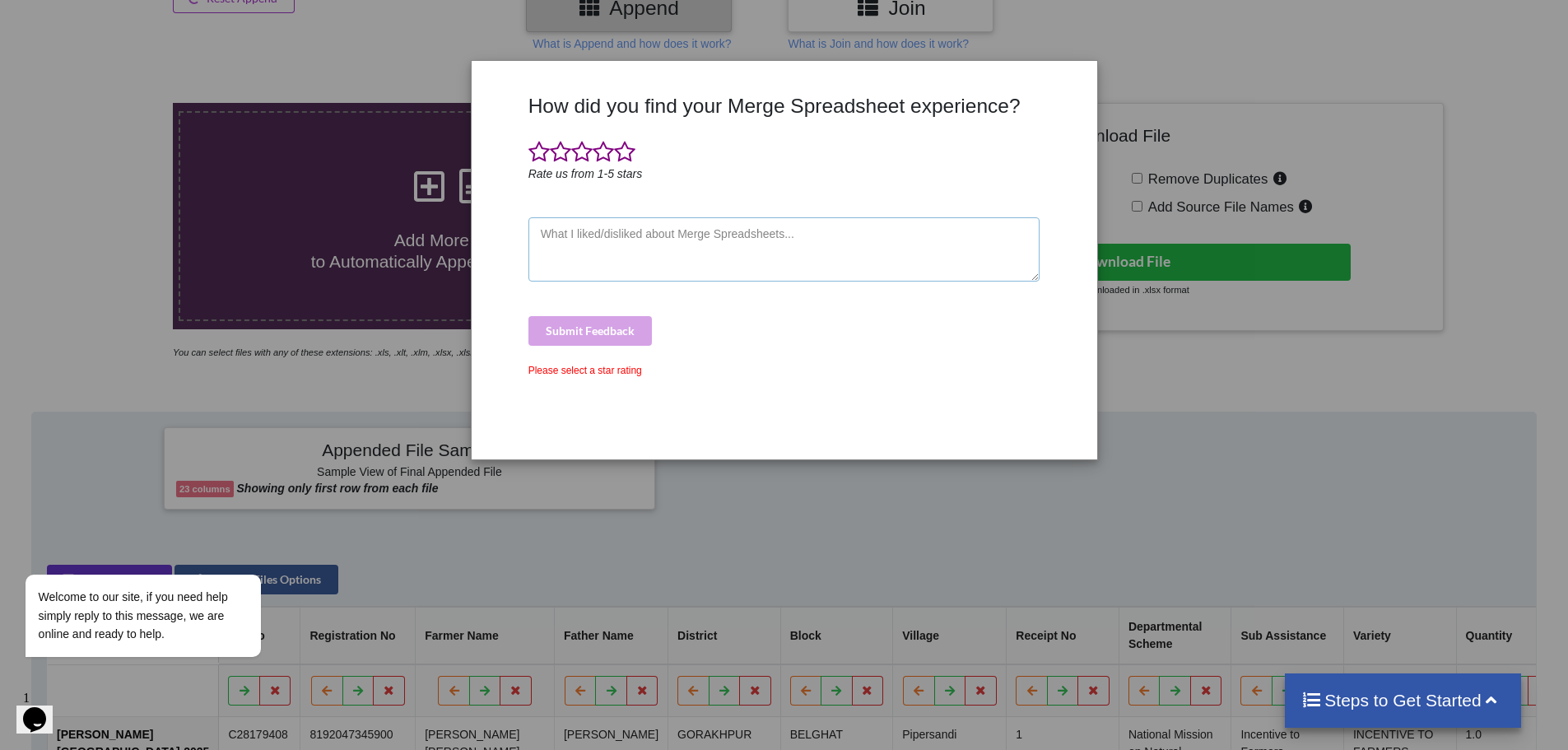
click at [641, 240] on textarea at bounding box center [784, 249] width 512 height 64
click at [624, 149] on span at bounding box center [624, 152] width 22 height 23
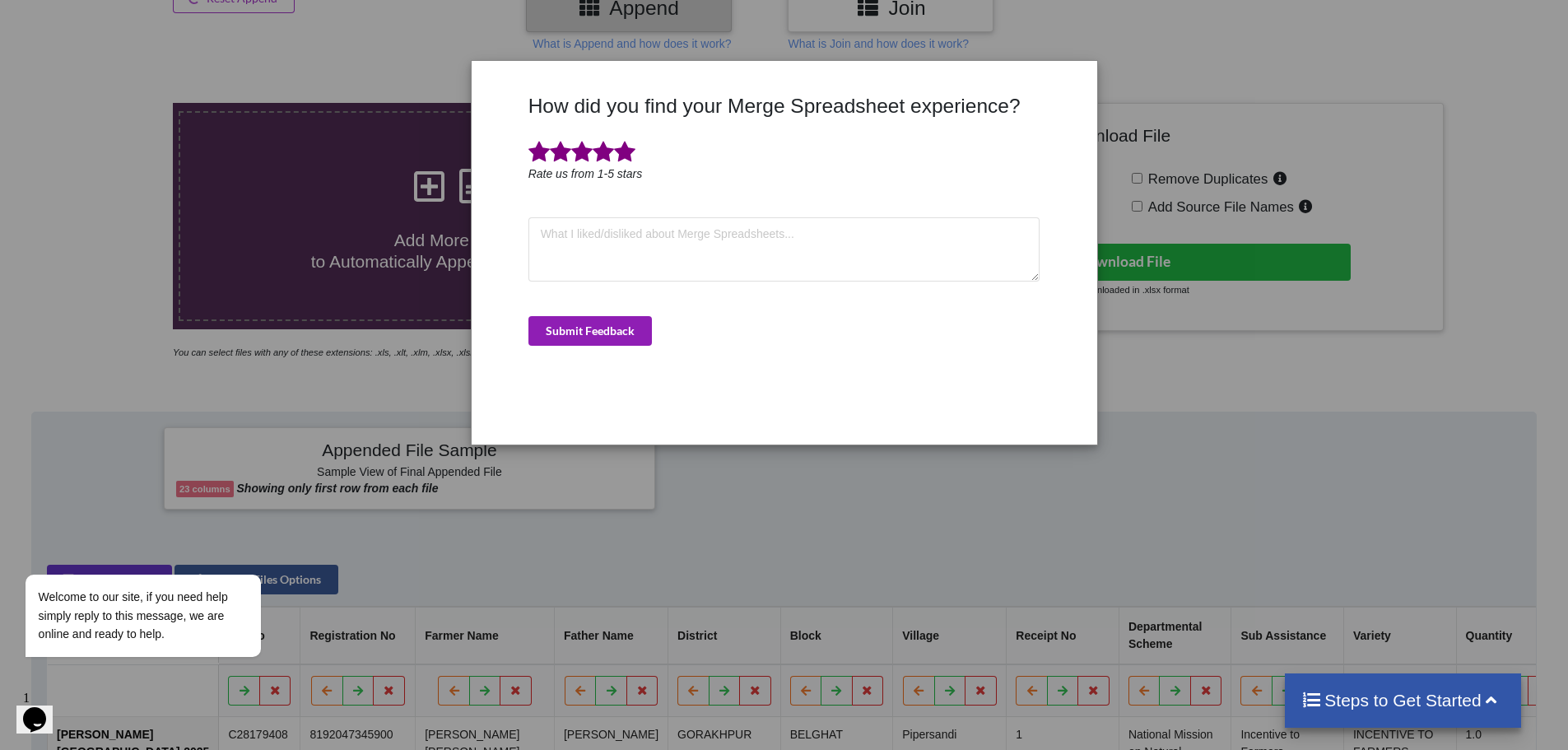
click at [603, 328] on button "Submit Feedback" at bounding box center [589, 330] width 123 height 29
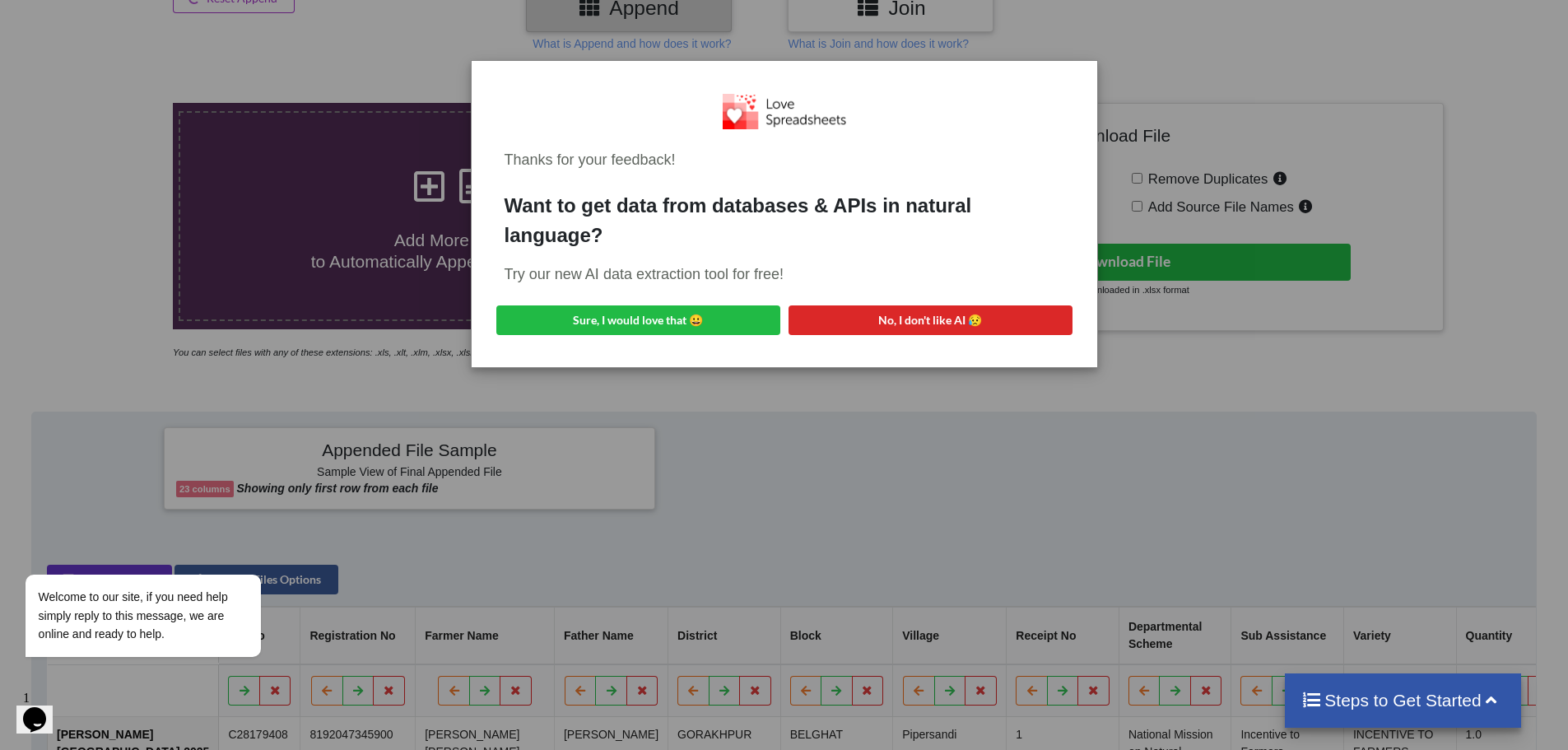
click at [1236, 388] on div "Thanks for your feedback! Want to get data from databases & APIs in natural lan…" at bounding box center [784, 375] width 1568 height 750
click at [725, 320] on button "Sure, I would love that 😀" at bounding box center [638, 319] width 284 height 29
click at [1202, 36] on div "Thanks for your feedback! Want to get data from databases & APIs in natural lan…" at bounding box center [784, 375] width 1568 height 750
click at [311, 252] on div "Thanks for your feedback! Want to get data from databases & APIs in natural lan…" at bounding box center [784, 375] width 1568 height 750
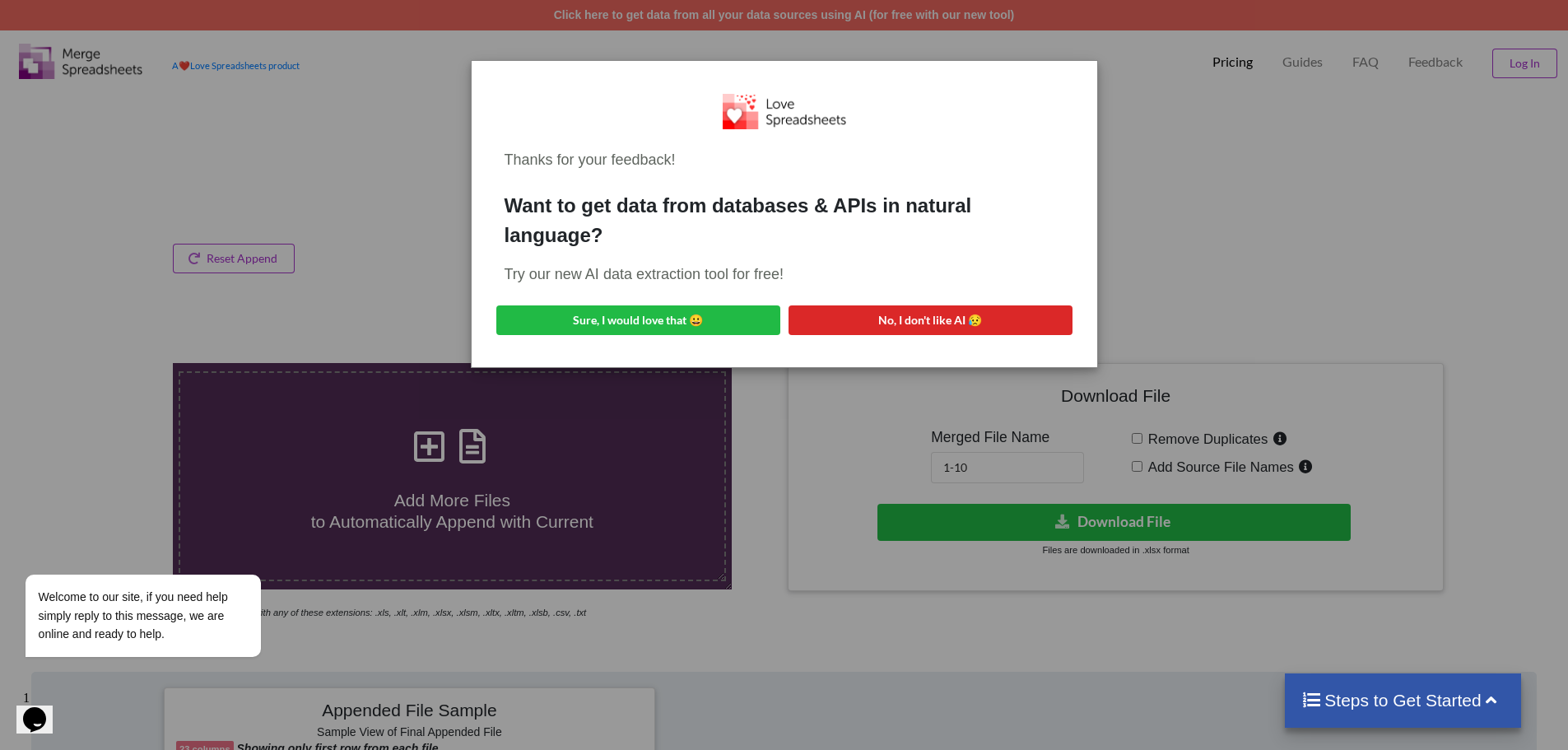
click at [1082, 71] on div "Thanks for your feedback! Want to get data from databases & APIs in natural lan…" at bounding box center [784, 214] width 626 height 306
click at [1082, 70] on div "Thanks for your feedback! Want to get data from databases & APIs in natural lan…" at bounding box center [784, 214] width 626 height 306
click at [627, 319] on button "Sure, I would love that 😀" at bounding box center [638, 319] width 284 height 29
drag, startPoint x: 32, startPoint y: 551, endPoint x: 51, endPoint y: 979, distance: 428.4
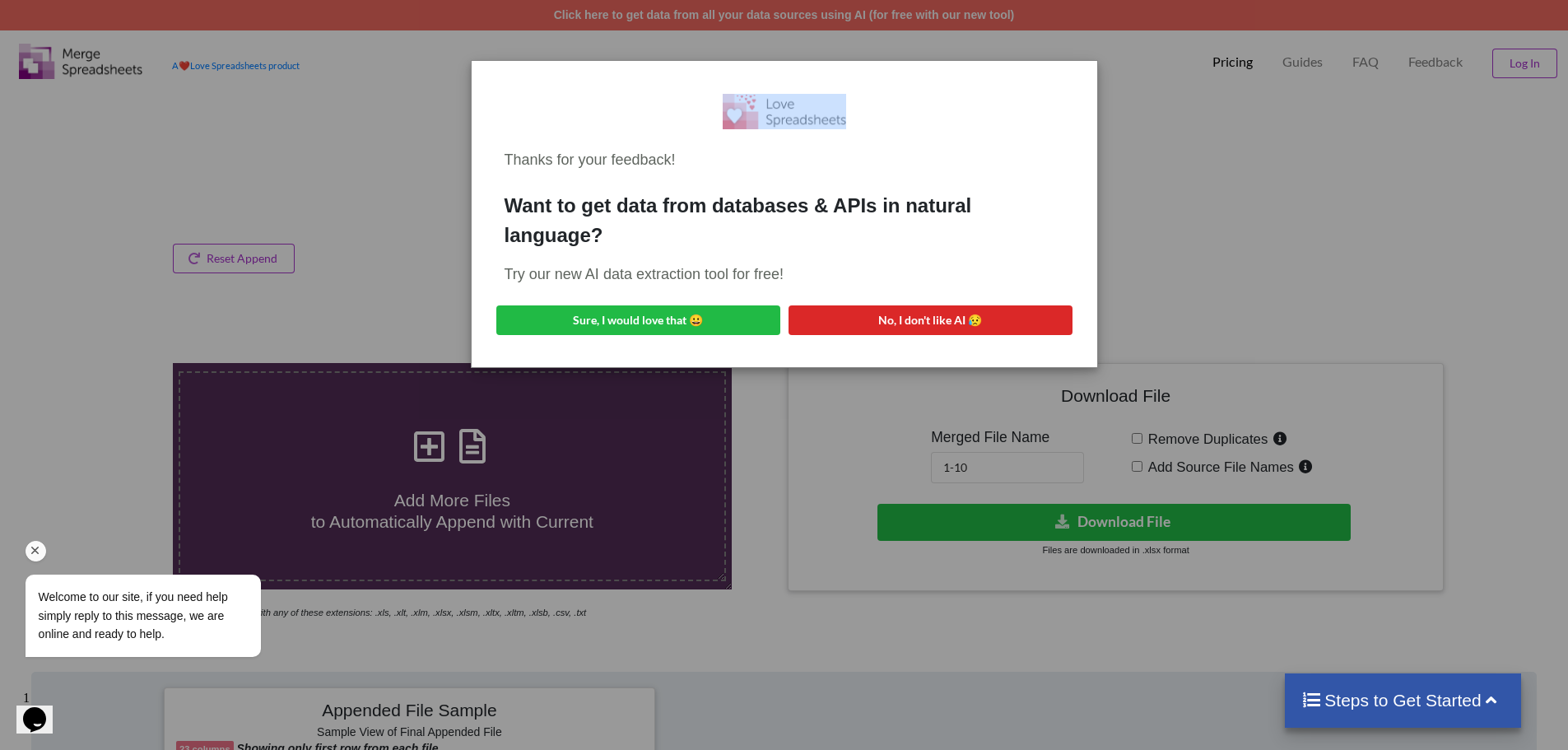
click at [32, 551] on icon "Chat attention grabber" at bounding box center [36, 551] width 15 height 15
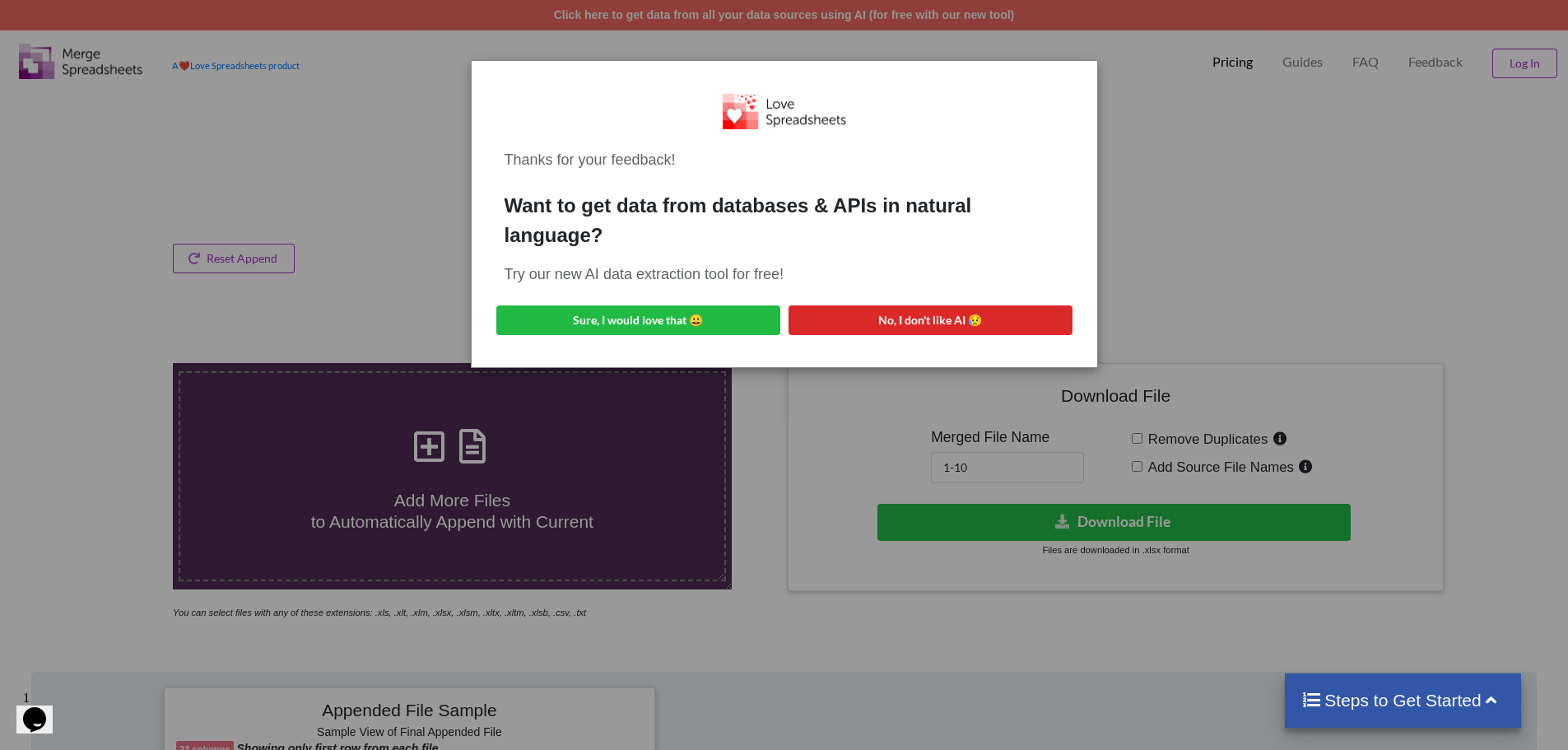
click at [80, 404] on div "Thanks for your feedback! Want to get data from databases & APIs in natural lan…" at bounding box center [784, 375] width 1568 height 750
click at [49, 77] on div "Thanks for your feedback! Want to get data from databases & APIs in natural lan…" at bounding box center [784, 375] width 1568 height 750
click at [1278, 142] on div "Thanks for your feedback! Want to get data from databases & APIs in natural lan…" at bounding box center [784, 375] width 1568 height 750
drag, startPoint x: 1344, startPoint y: 200, endPoint x: 1351, endPoint y: 216, distance: 17.5
click at [1344, 200] on div "Thanks for your feedback! Want to get data from databases & APIs in natural lan…" at bounding box center [784, 375] width 1568 height 750
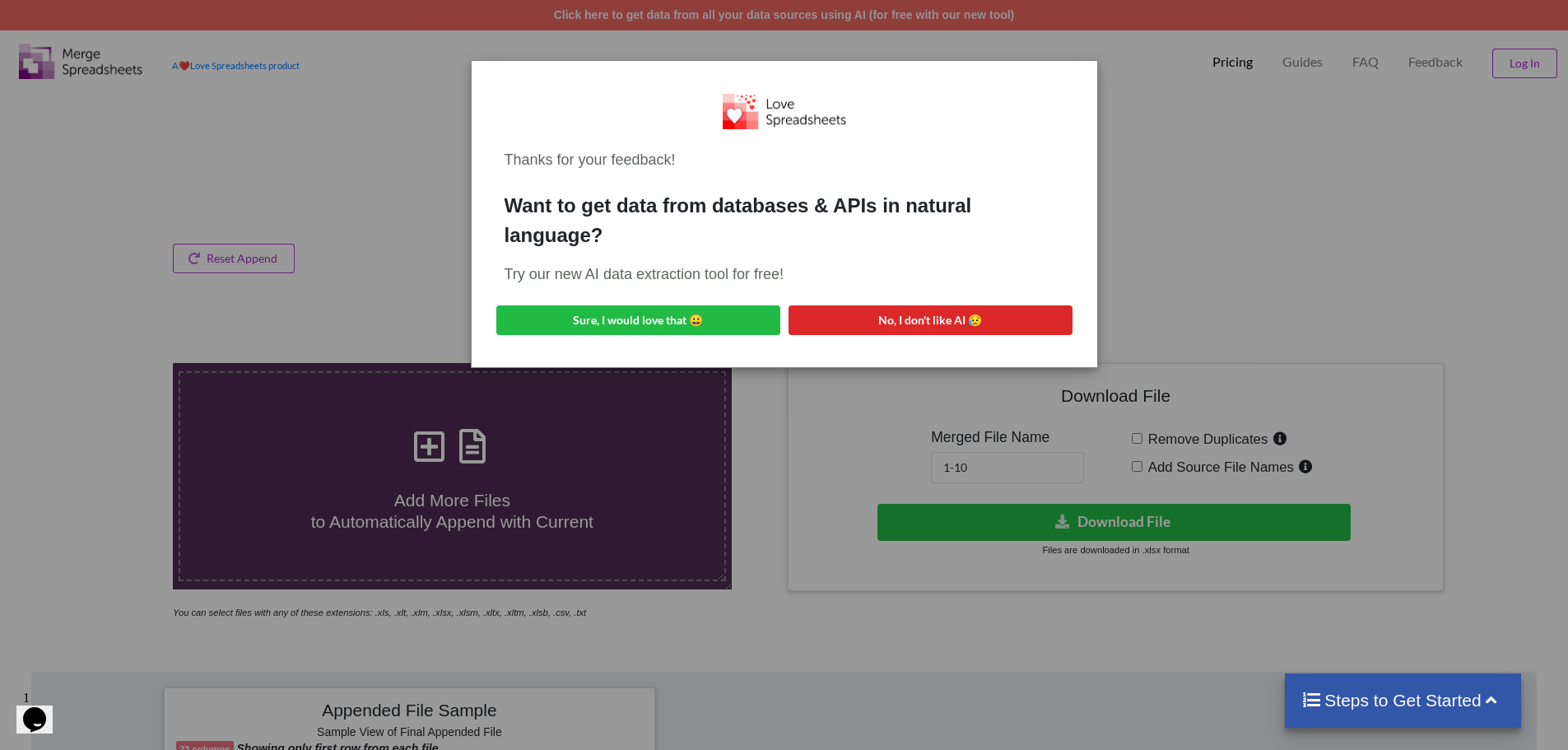
click at [1419, 710] on h4 "Steps to Get Started" at bounding box center [1403, 700] width 203 height 21
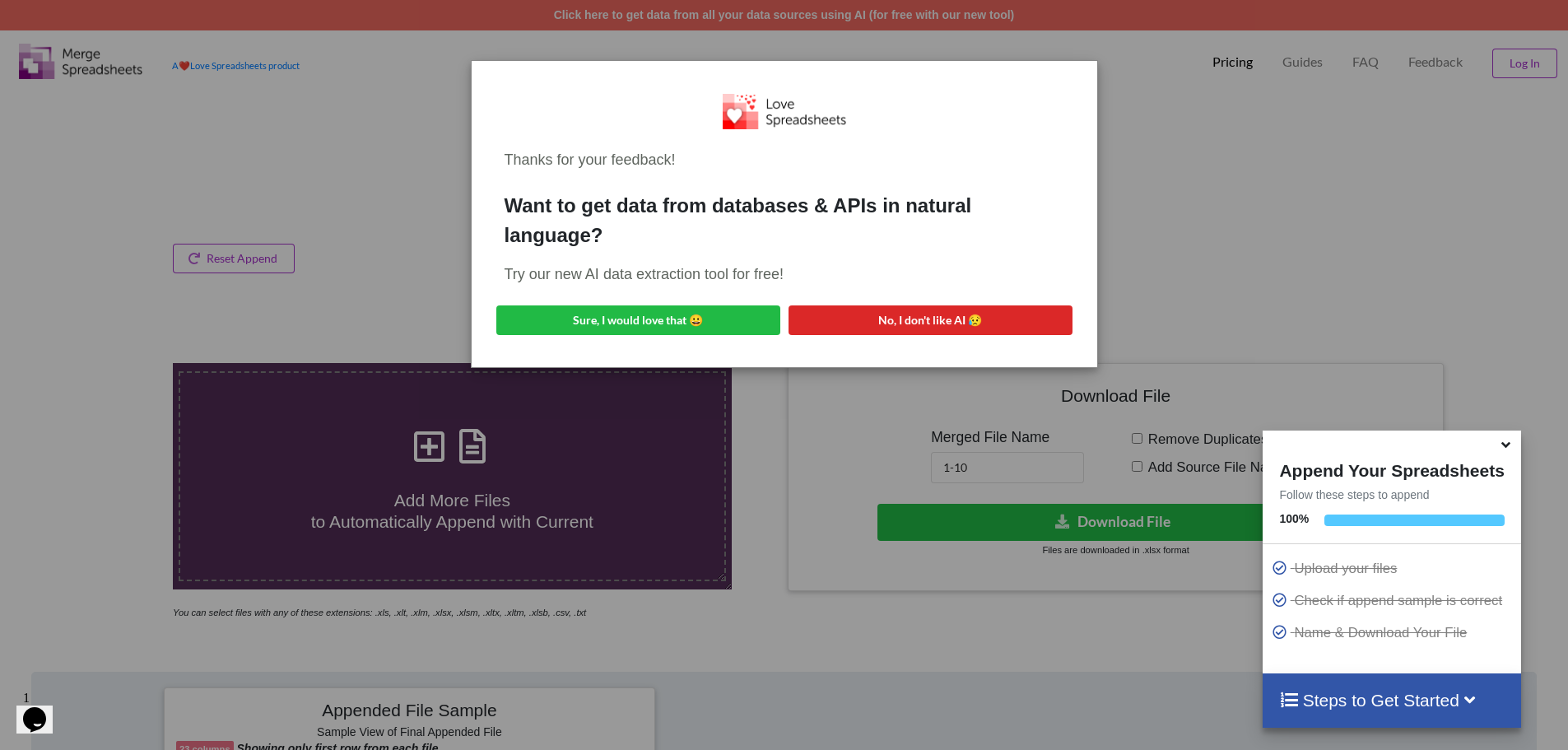
click at [1508, 445] on icon at bounding box center [1506, 442] width 17 height 15
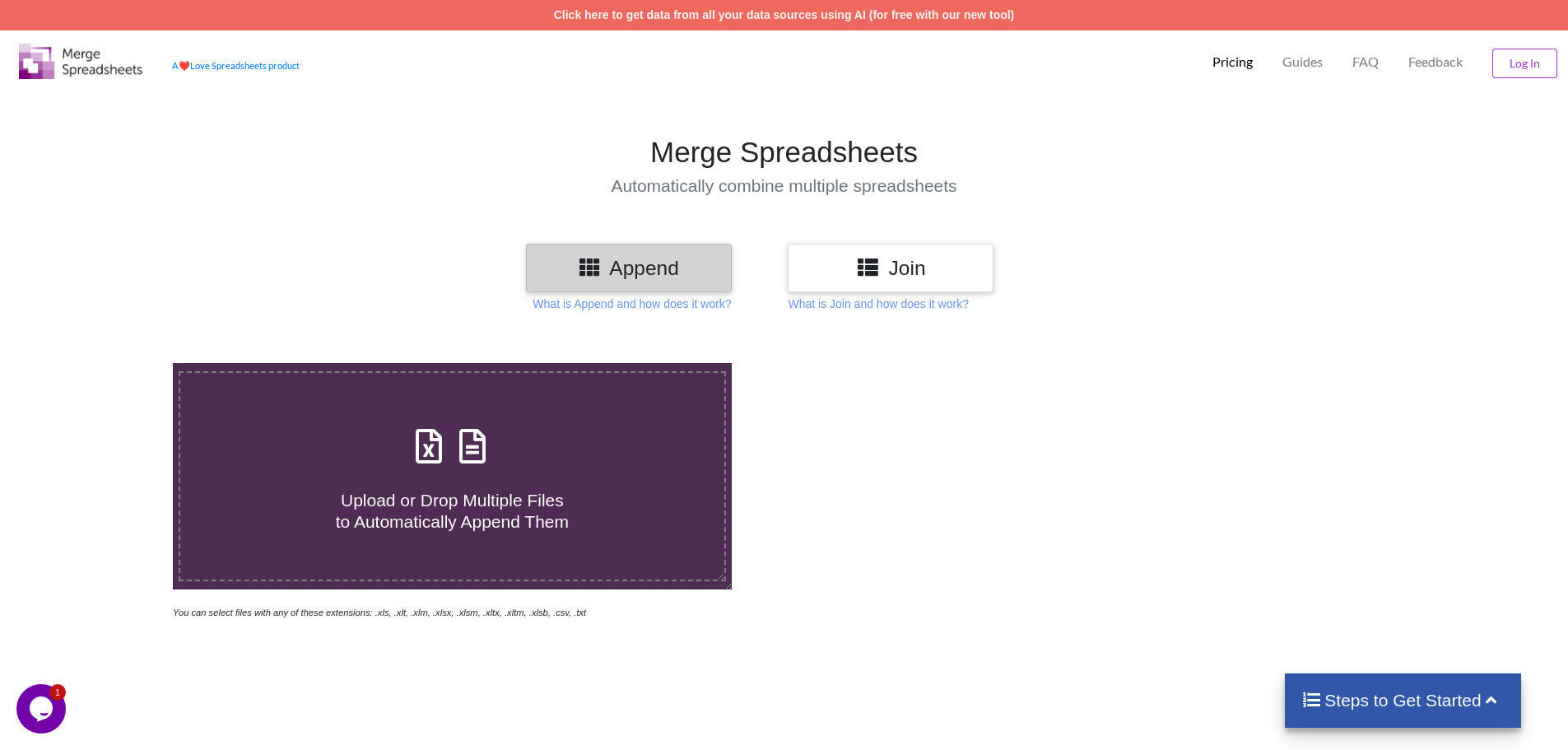
click at [544, 471] on h4 "Upload or Drop Multiple Files to Automatically Append Them" at bounding box center [453, 501] width 544 height 62
click at [112, 363] on input "Upload or Drop Multiple Files to Automatically Append Them" at bounding box center [112, 363] width 0 height 0
type input "C:\fakepath\Krishi Vibhag Uttar Pradesh-2025 (11).xlsx"
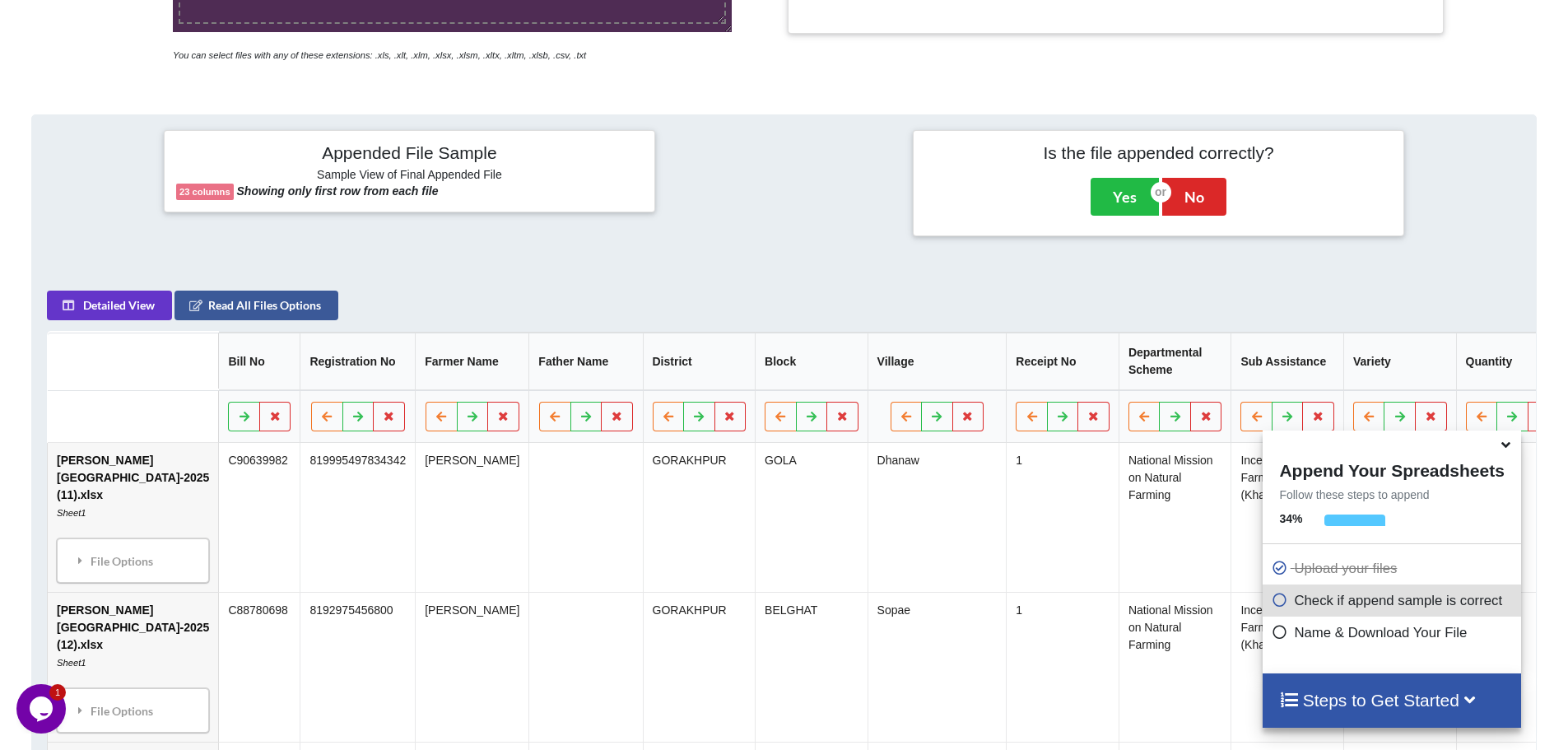
scroll to position [178, 0]
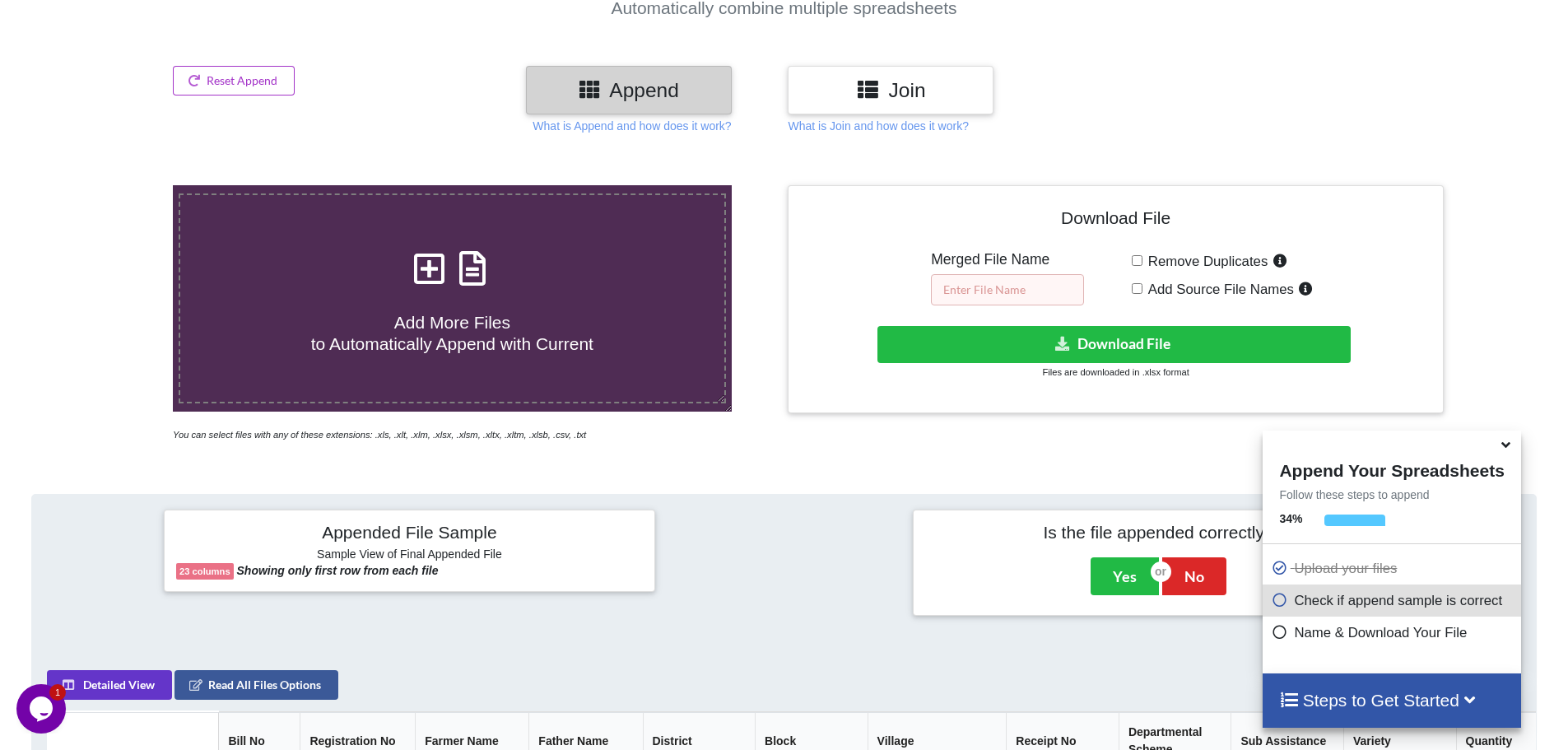
click at [972, 288] on input "text" at bounding box center [1007, 289] width 153 height 31
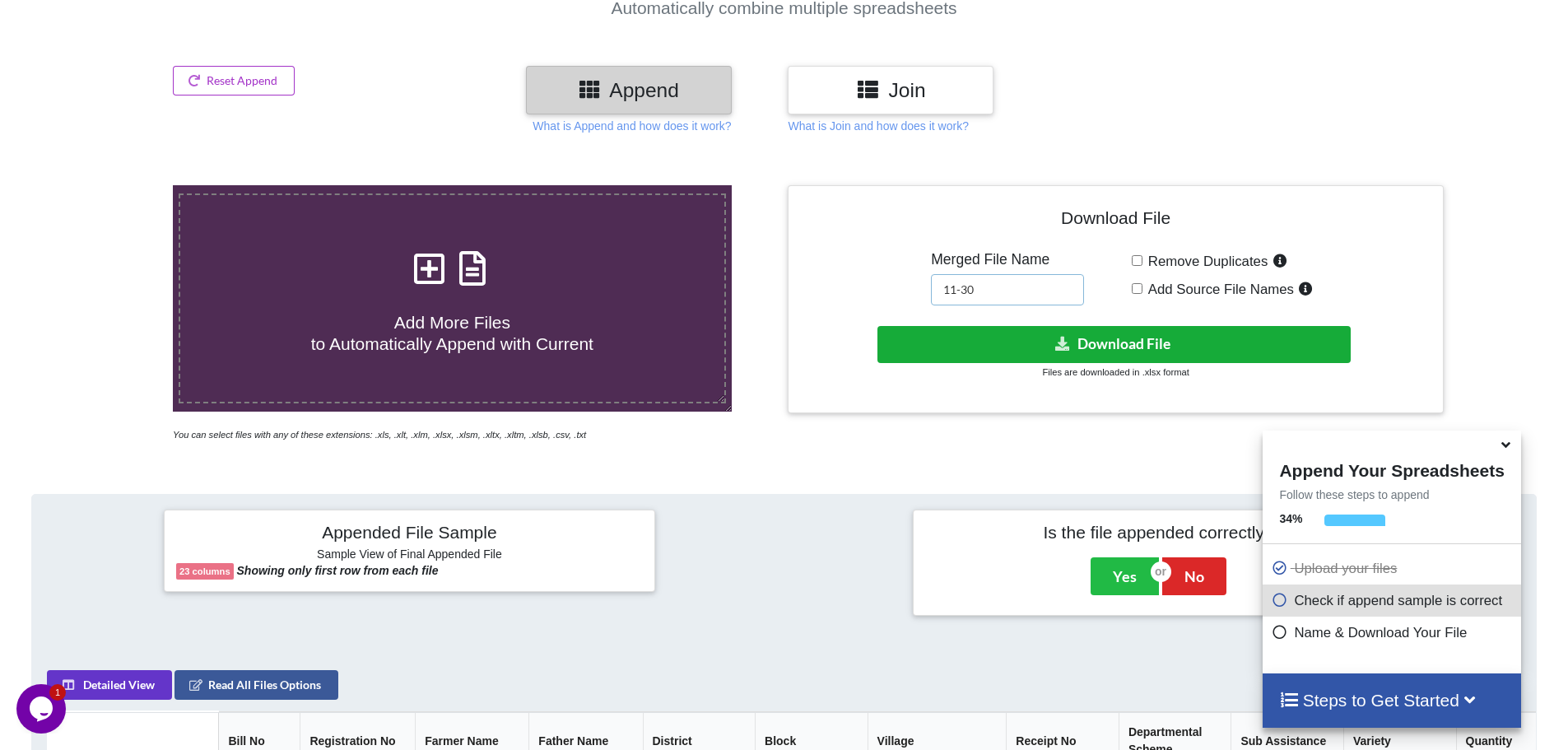
type input "11-30"
click at [1039, 339] on button "Download File" at bounding box center [1113, 343] width 473 height 37
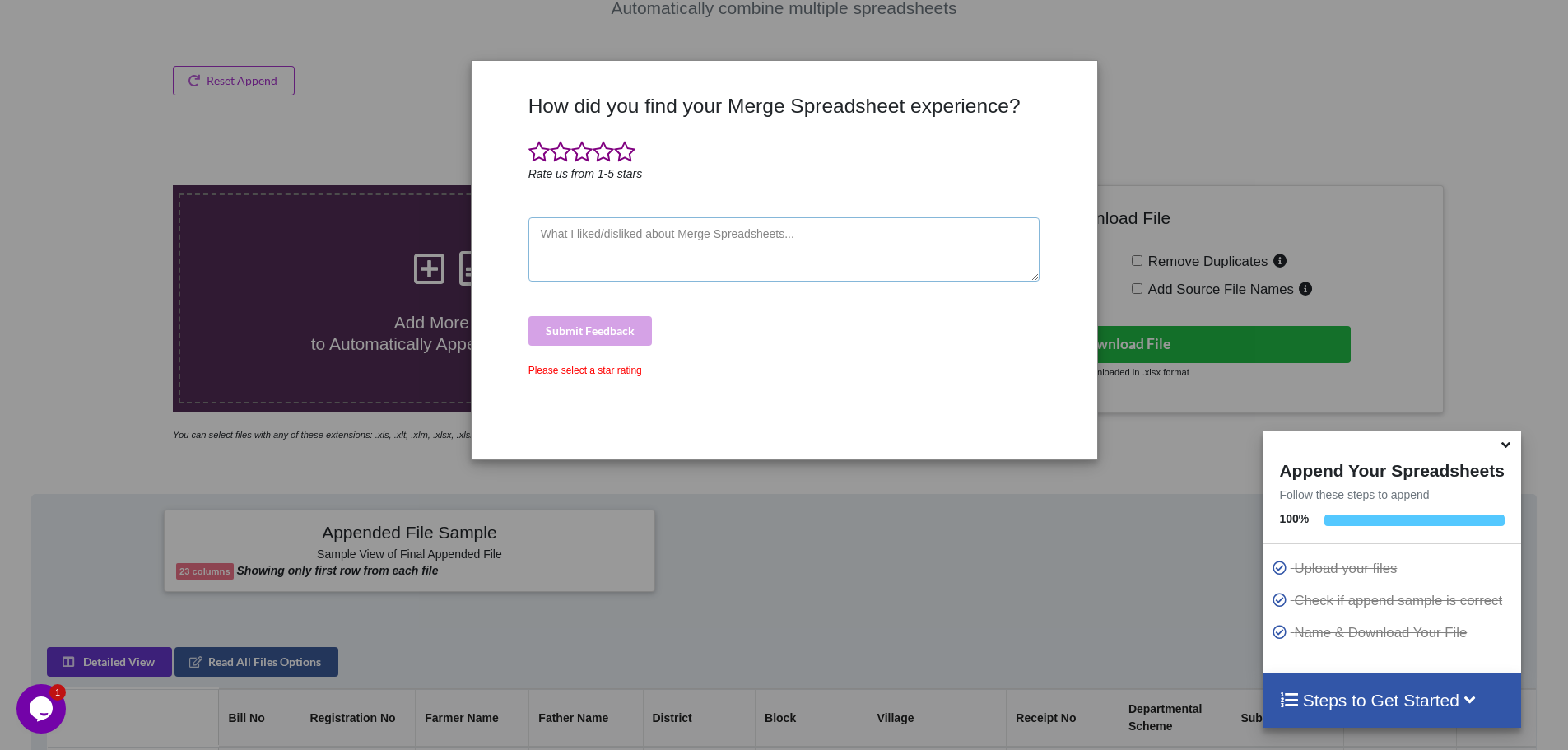
click at [633, 247] on textarea at bounding box center [784, 249] width 512 height 64
click at [622, 157] on span at bounding box center [624, 152] width 22 height 23
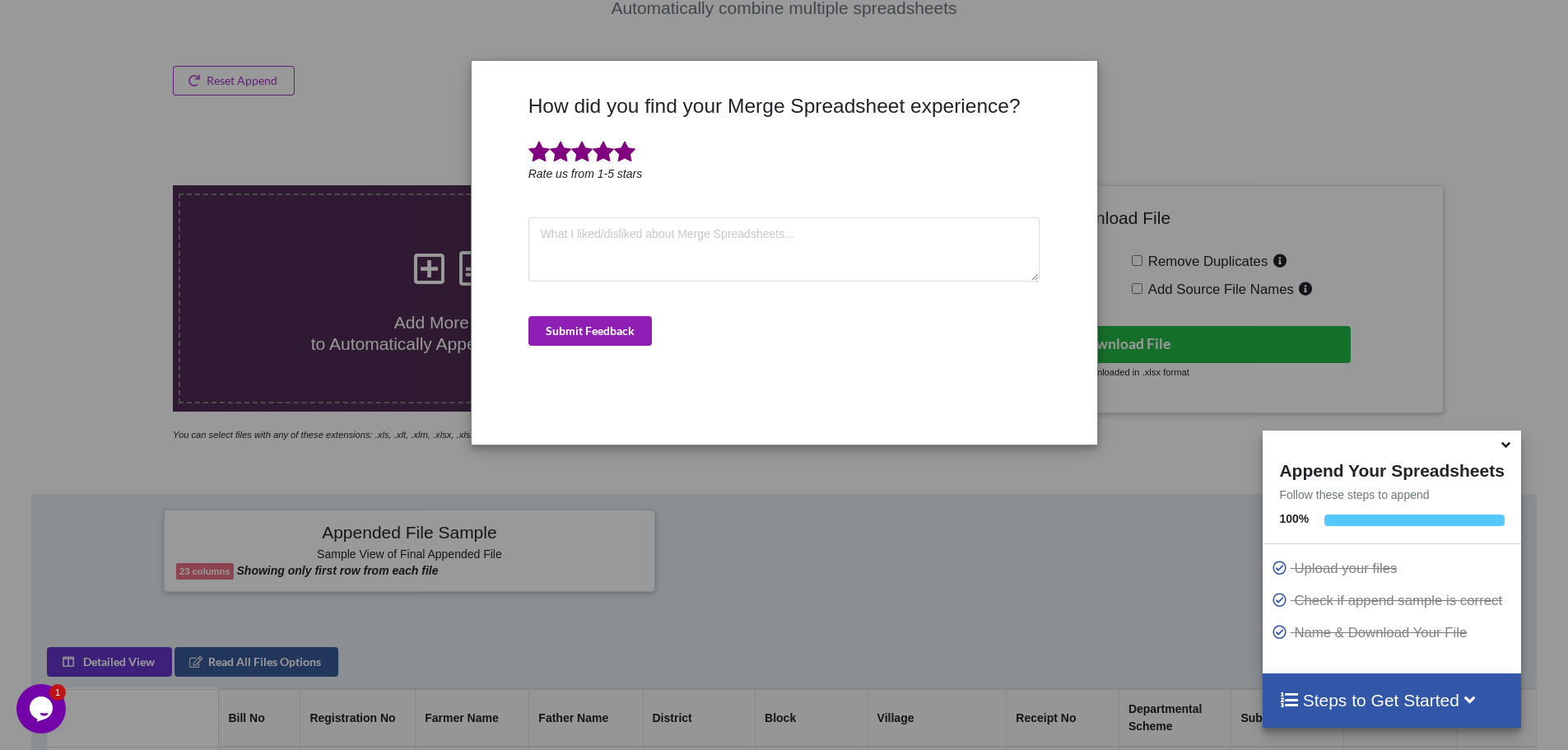
drag, startPoint x: 600, startPoint y: 338, endPoint x: 674, endPoint y: 327, distance: 74.8
click at [600, 338] on button "Submit Feedback" at bounding box center [589, 330] width 123 height 29
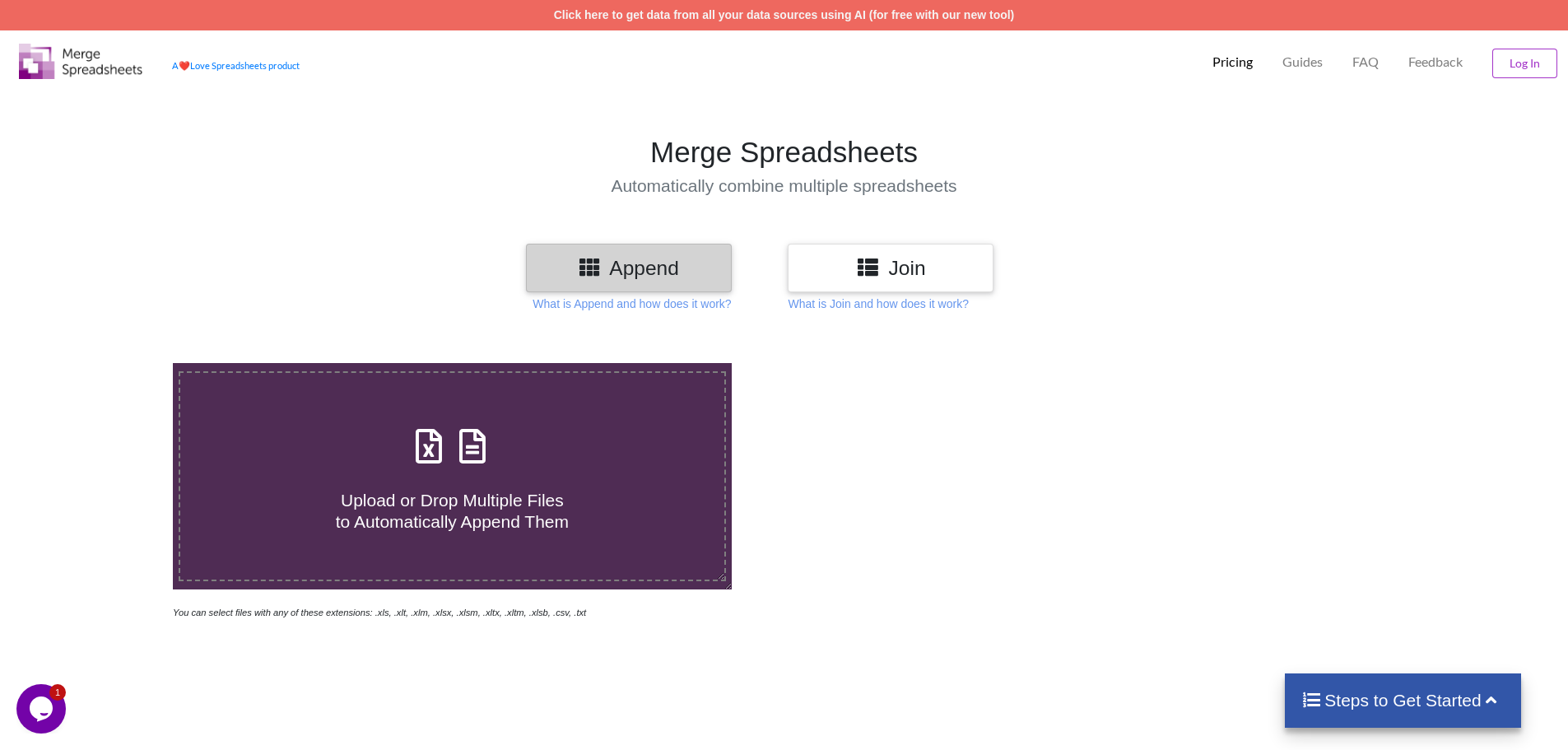
click at [483, 455] on icon at bounding box center [472, 438] width 41 height 35
click at [112, 363] on input "Upload or Drop Multiple Files to Automatically Append Them" at bounding box center [112, 363] width 0 height 0
type input "C:\fakepath\Krishi Vibhag Uttar Pradesh-2025 (31).xlsx"
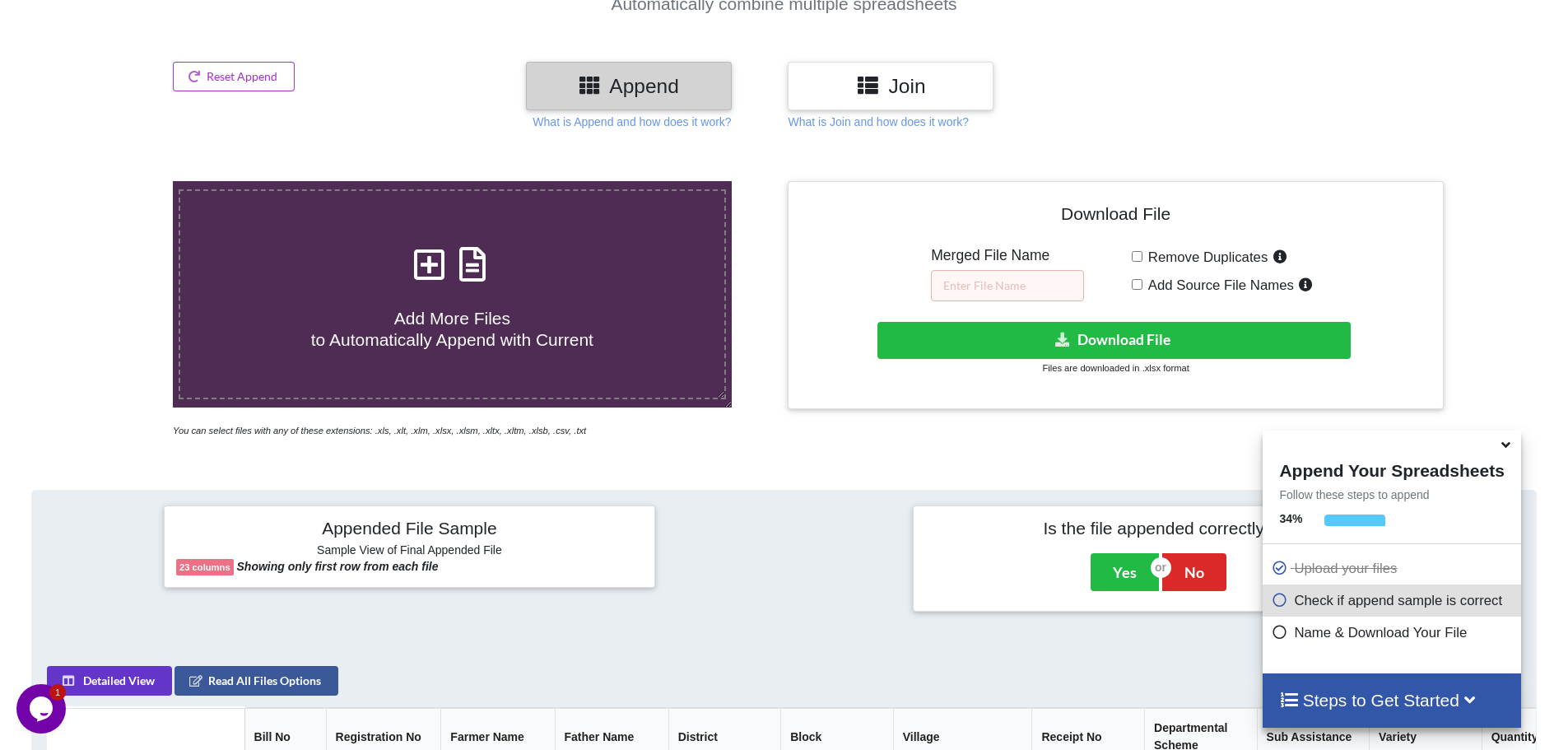
scroll to position [178, 0]
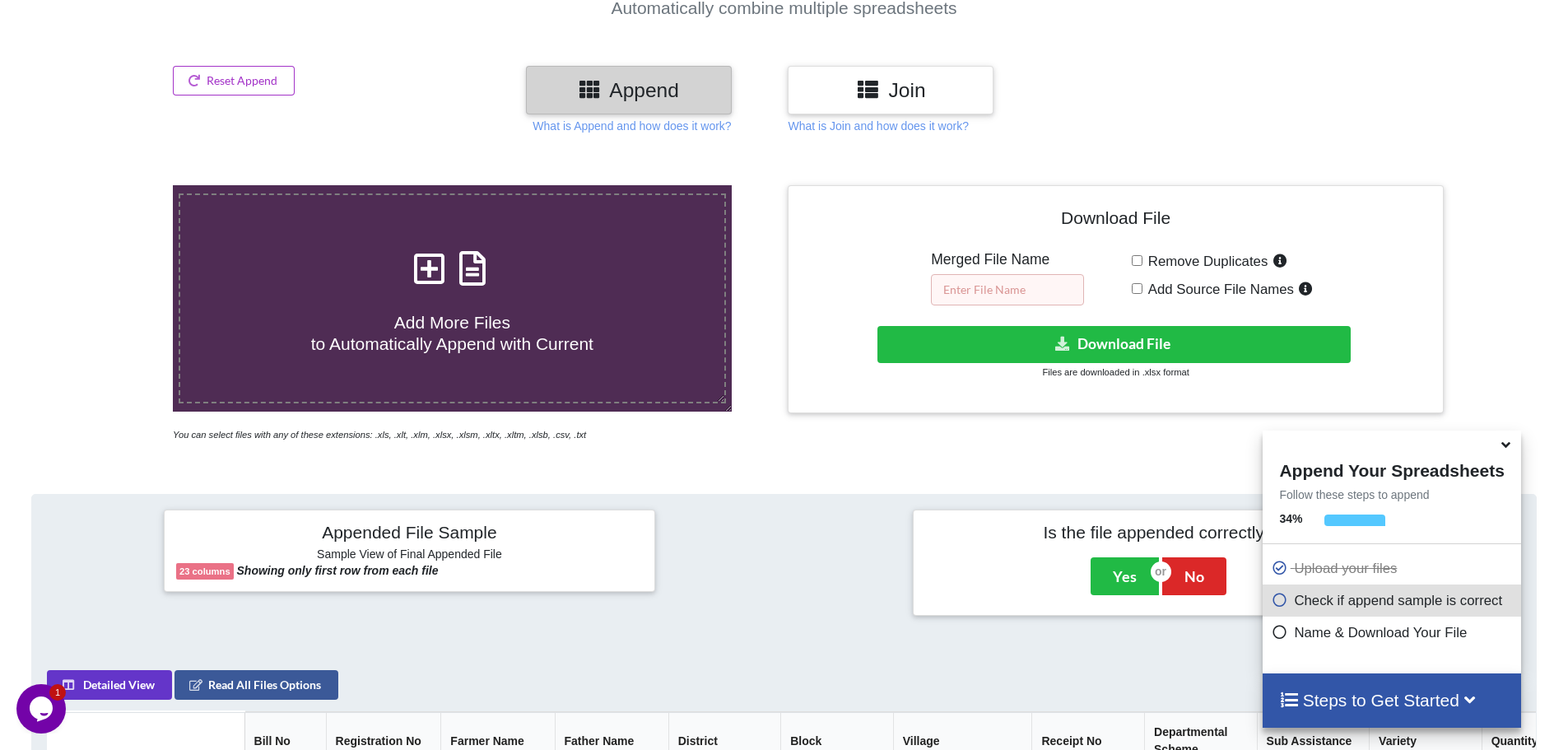
click at [1016, 280] on input "text" at bounding box center [1007, 289] width 153 height 31
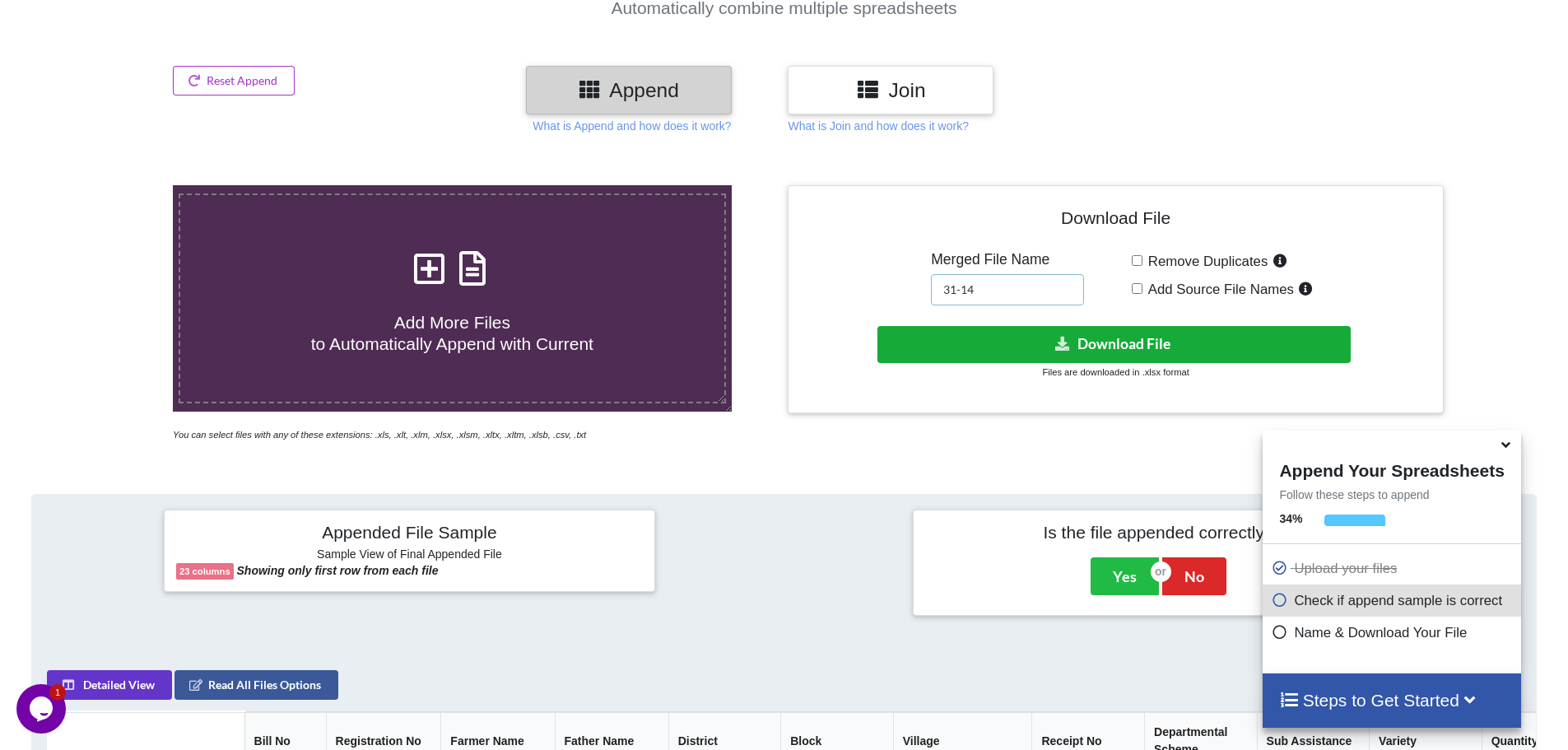
type input "31-14"
click at [1064, 349] on icon at bounding box center [1063, 343] width 17 height 12
